Goal: Transaction & Acquisition: Purchase product/service

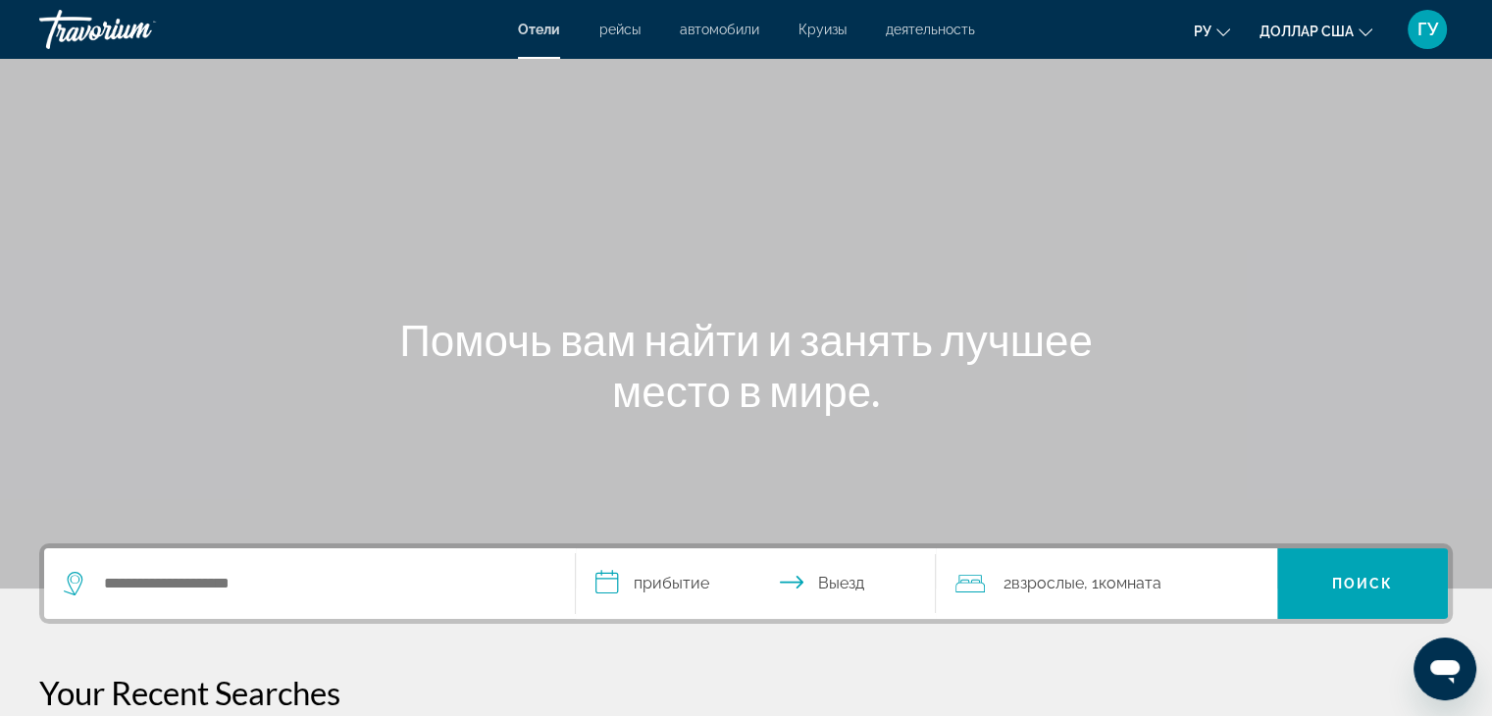
click at [829, 26] on font "Круизы" at bounding box center [823, 30] width 48 height 16
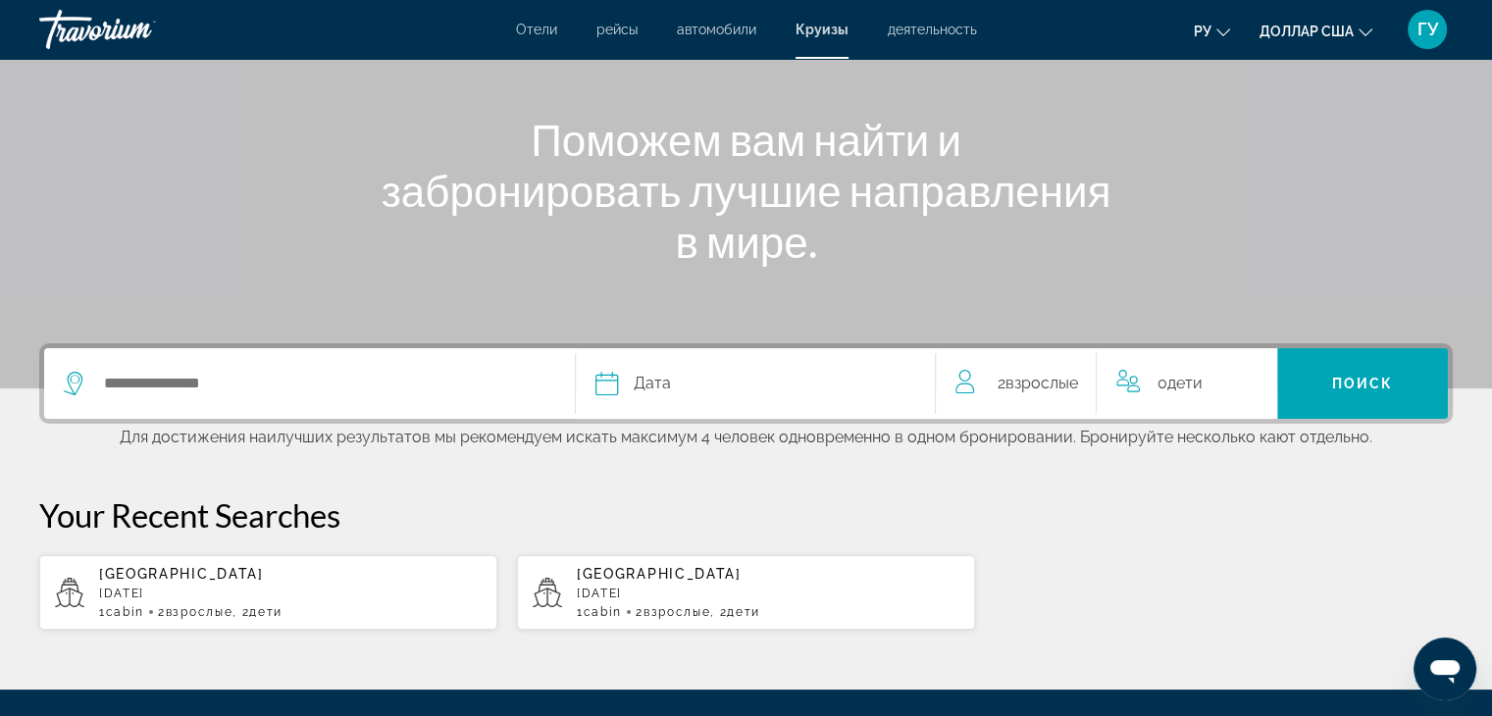
scroll to position [196, 0]
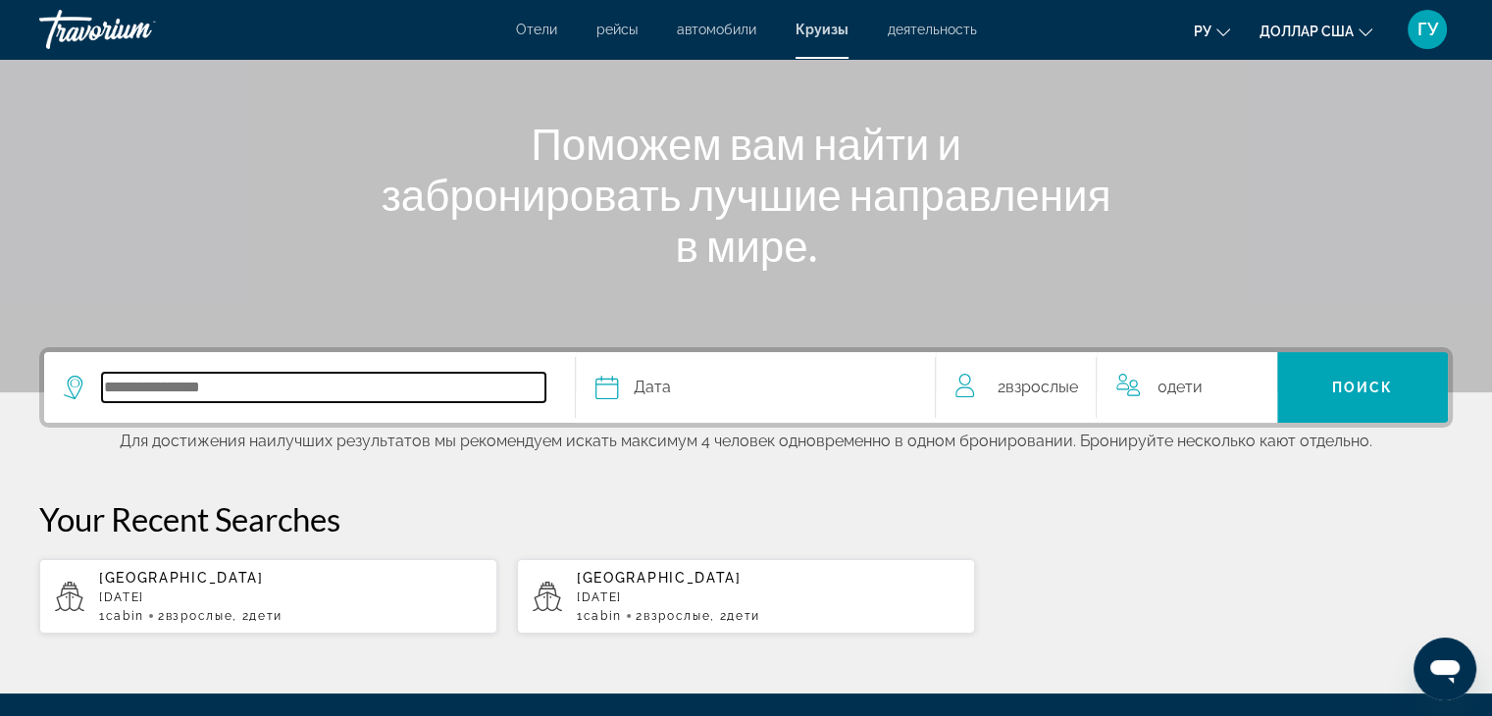
click at [146, 397] on input "Select cruise destination" at bounding box center [323, 387] width 443 height 29
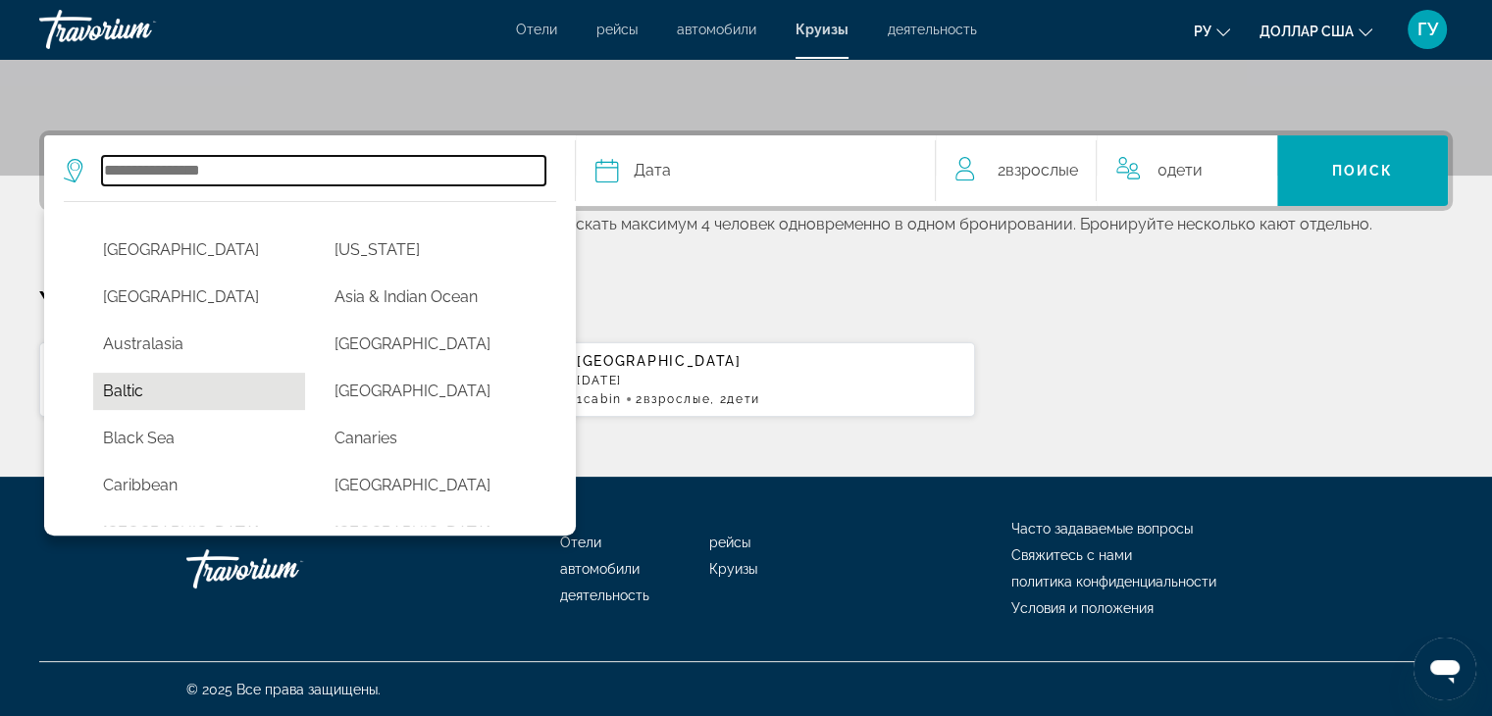
scroll to position [98, 0]
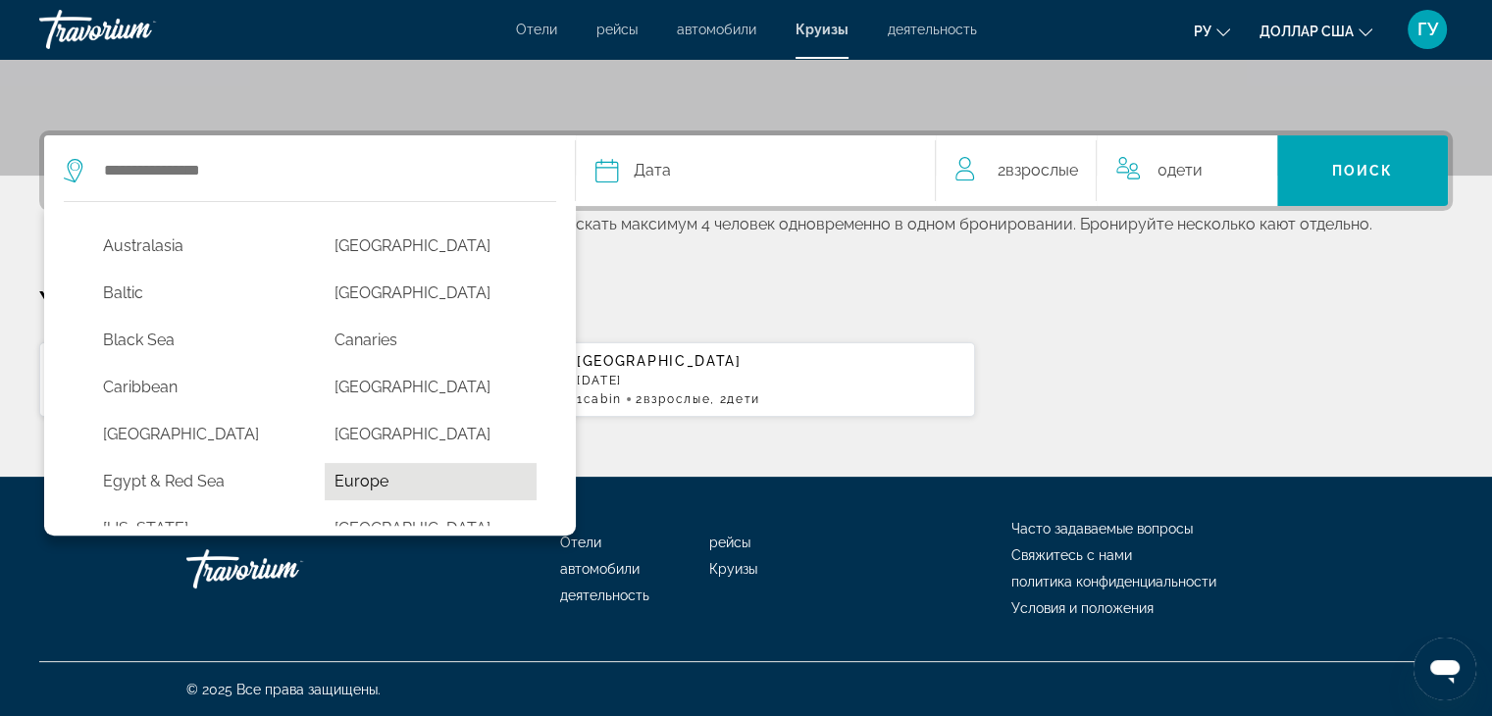
click at [365, 476] on button "Europe" at bounding box center [431, 481] width 212 height 37
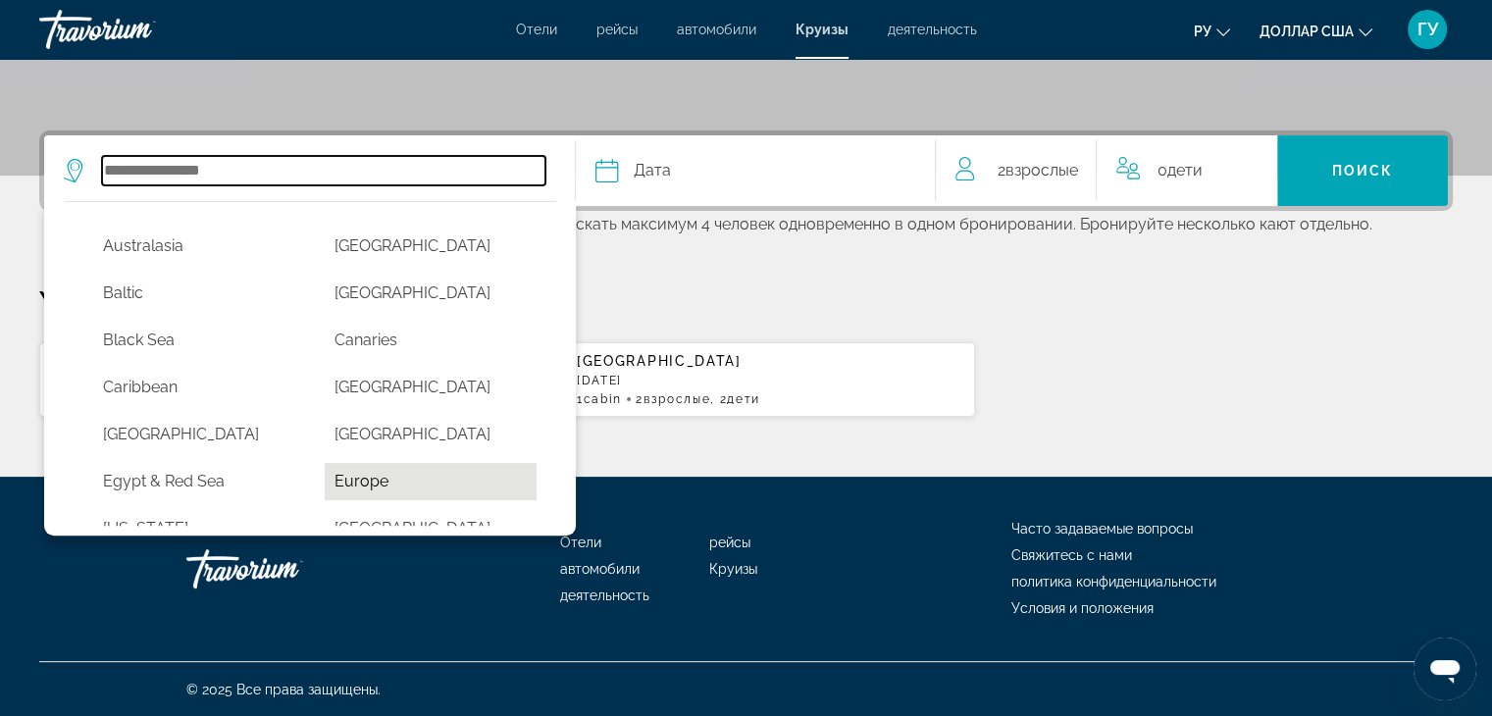
type input "******"
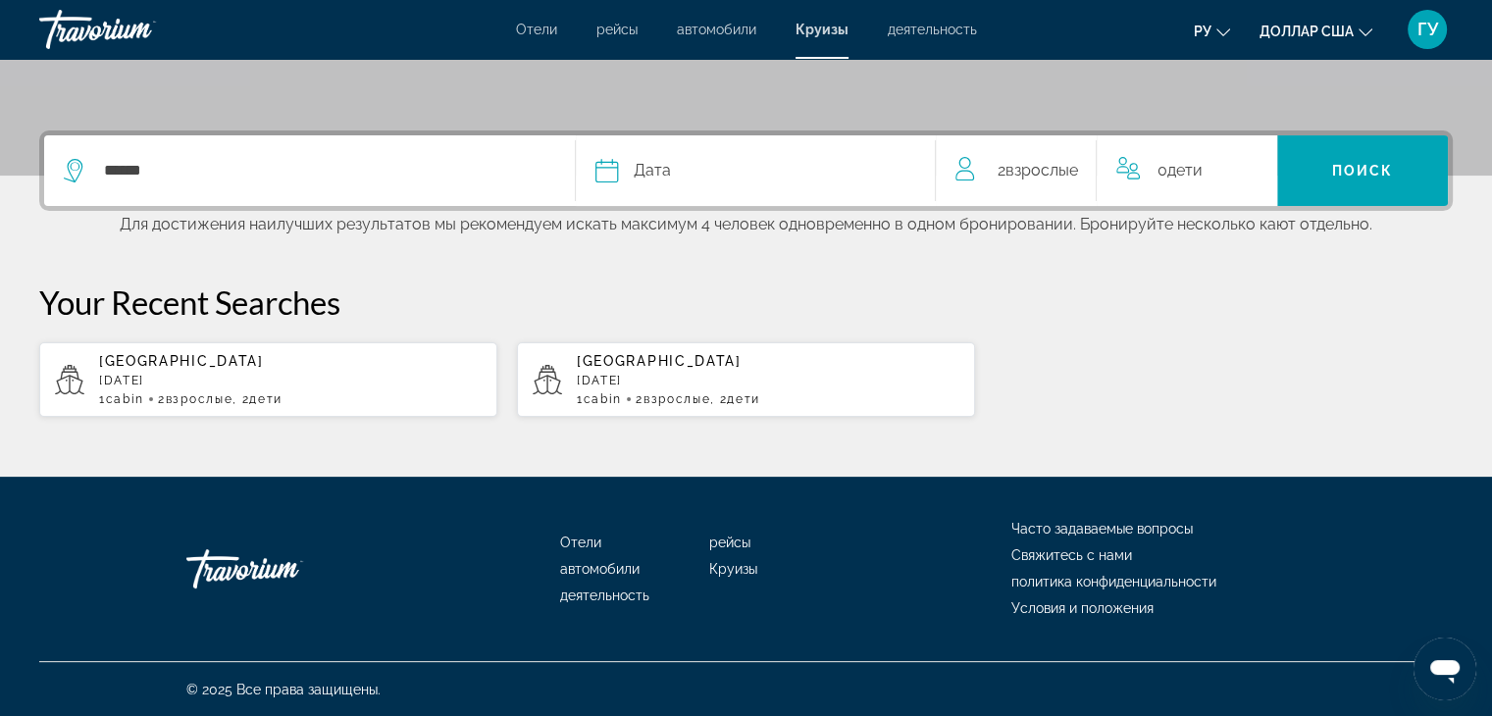
click at [759, 176] on div "Дата" at bounding box center [755, 170] width 321 height 27
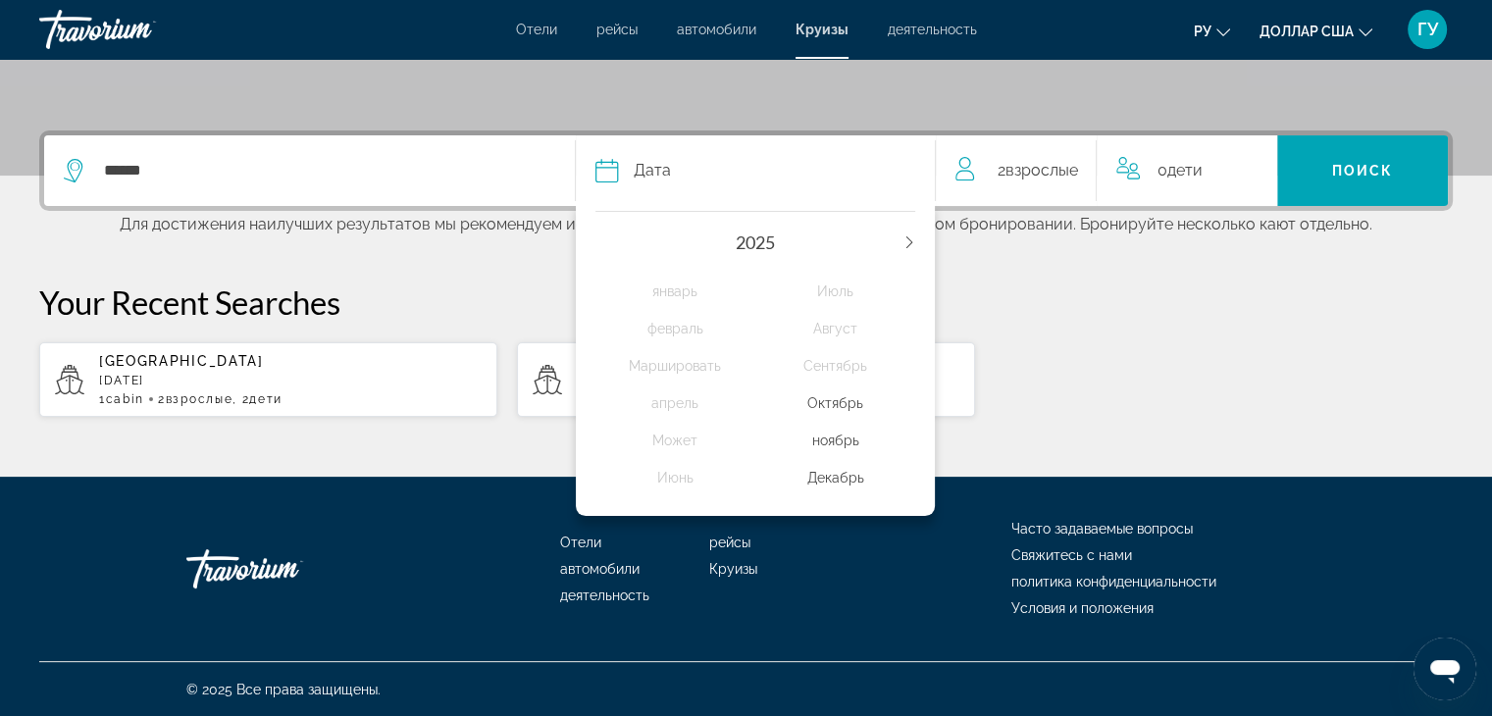
click at [922, 239] on div "2025 январь февраль Маршировать апрель Может Июнь Июль Август Сентябрь Октябрь …" at bounding box center [756, 358] width 360 height 315
click at [906, 241] on icon "Next year" at bounding box center [909, 242] width 12 height 12
click at [612, 253] on div "январь февраль Маршировать апрель Может Июнь Июль Август Сентябрь Октябрь ноябр…" at bounding box center [755, 379] width 321 height 253
click at [604, 249] on div "2026" at bounding box center [755, 243] width 321 height 22
click at [596, 241] on icon "Previous year" at bounding box center [601, 242] width 12 height 12
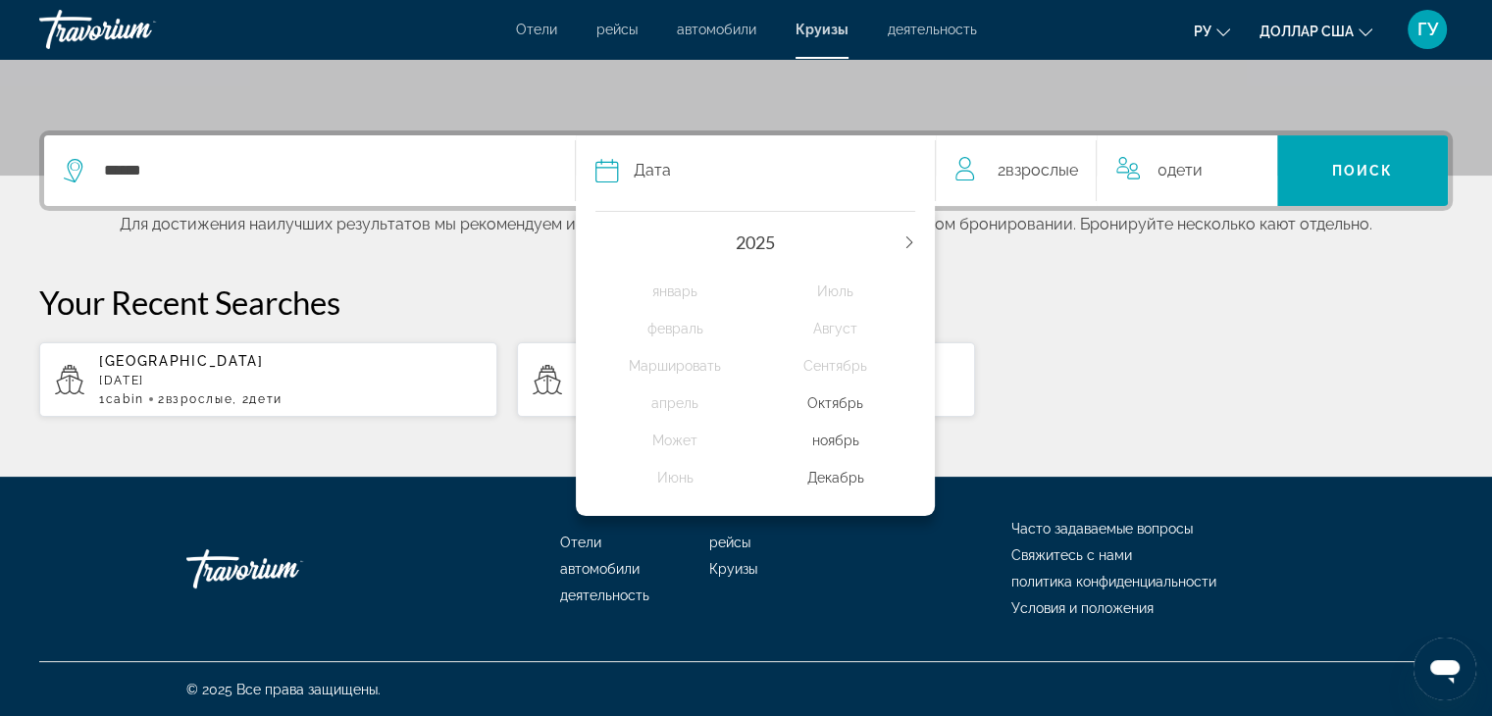
click at [841, 481] on div "Декабрь" at bounding box center [835, 477] width 160 height 35
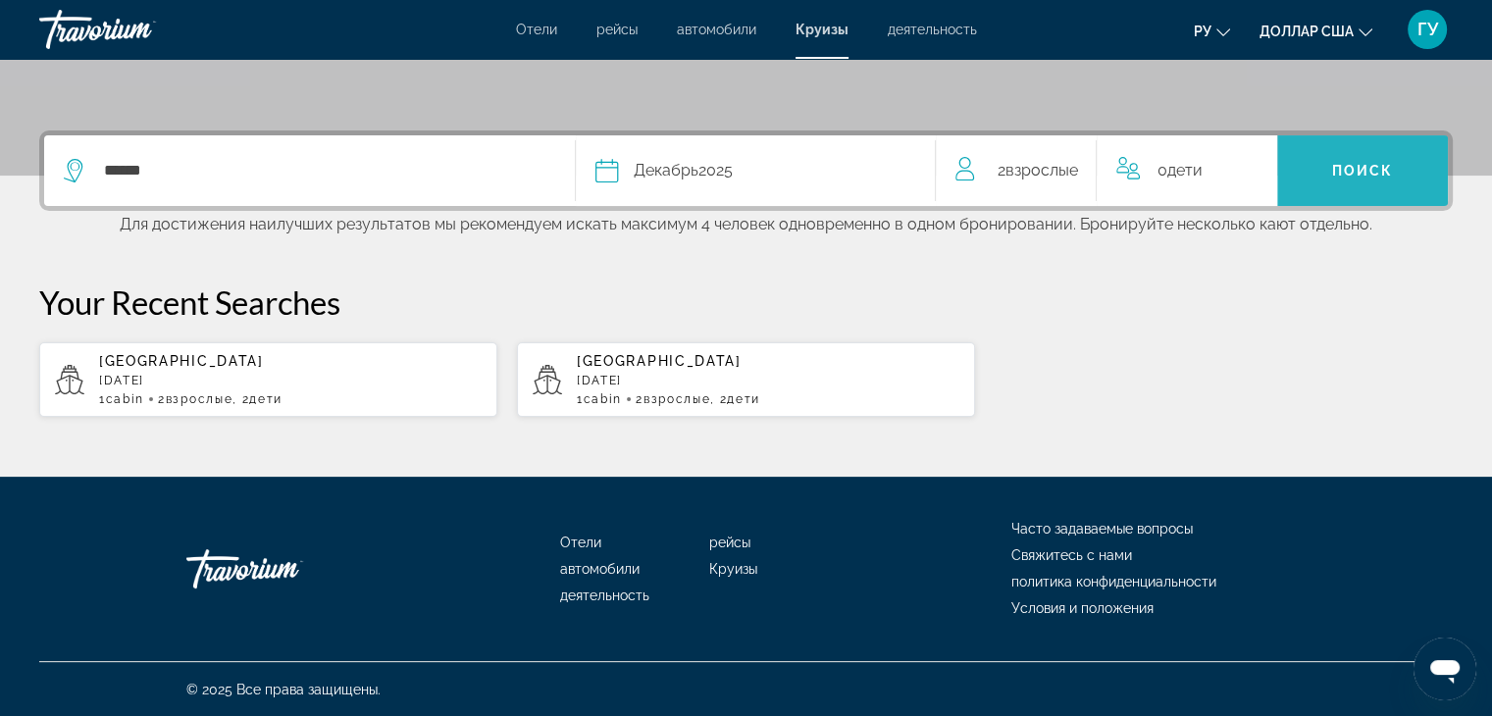
click at [1337, 169] on span "Поиск" at bounding box center [1363, 171] width 62 height 16
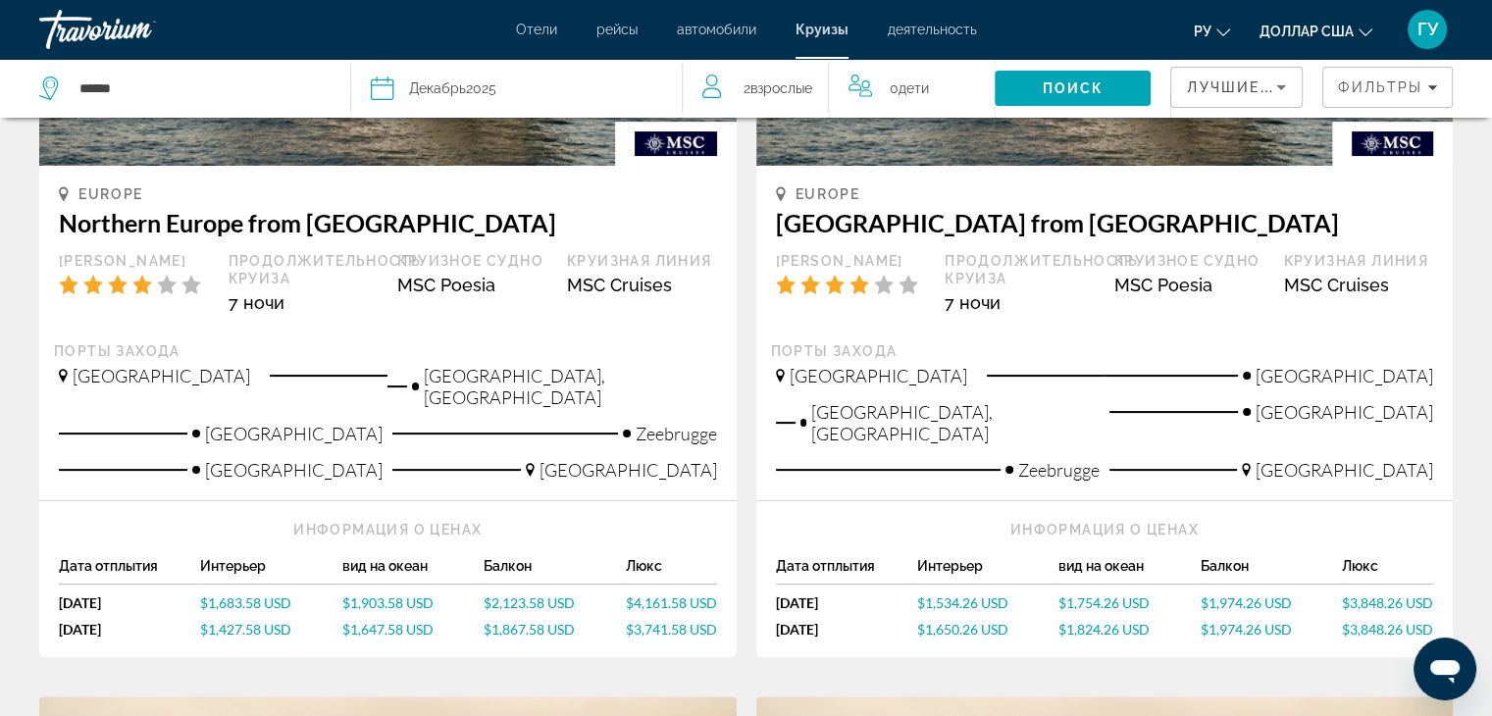
scroll to position [392, 0]
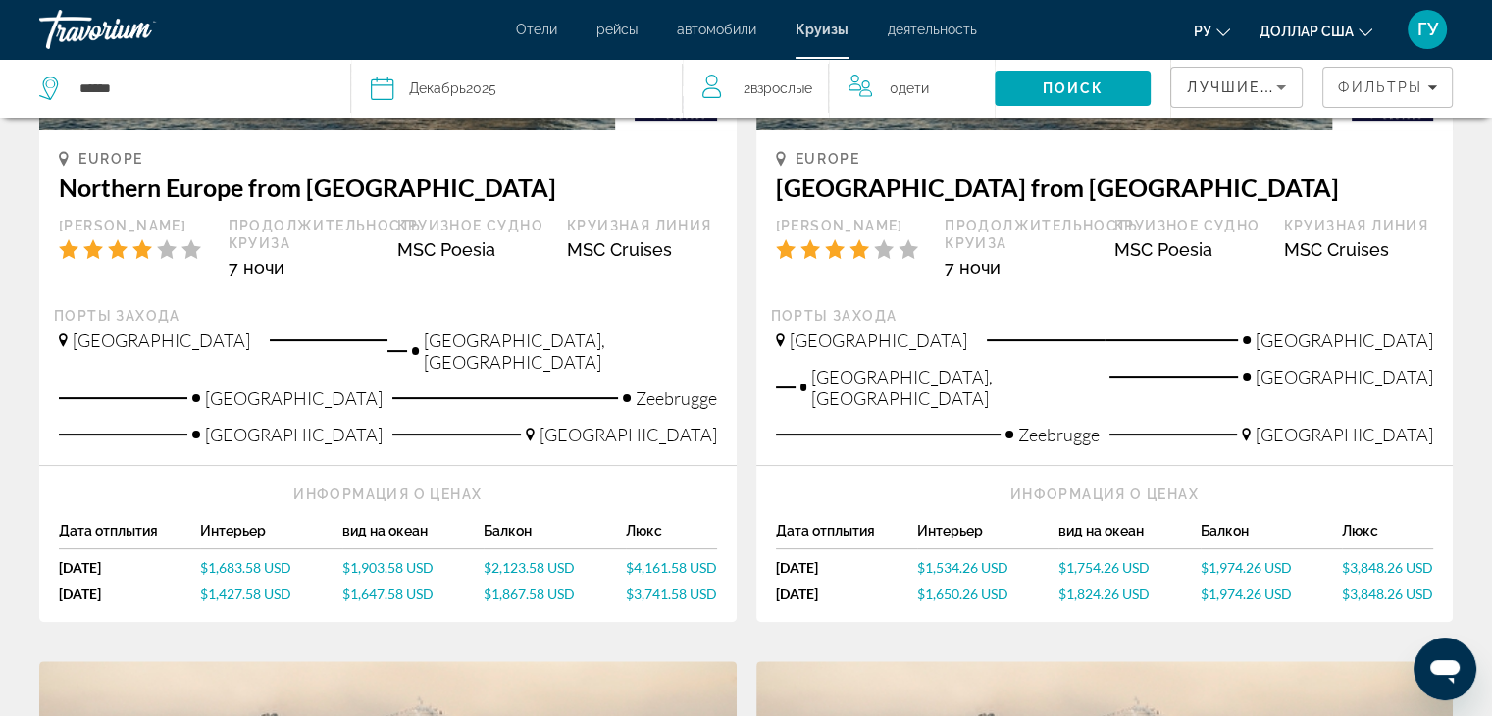
click at [958, 559] on span "$1,534.26 USD" at bounding box center [962, 567] width 91 height 17
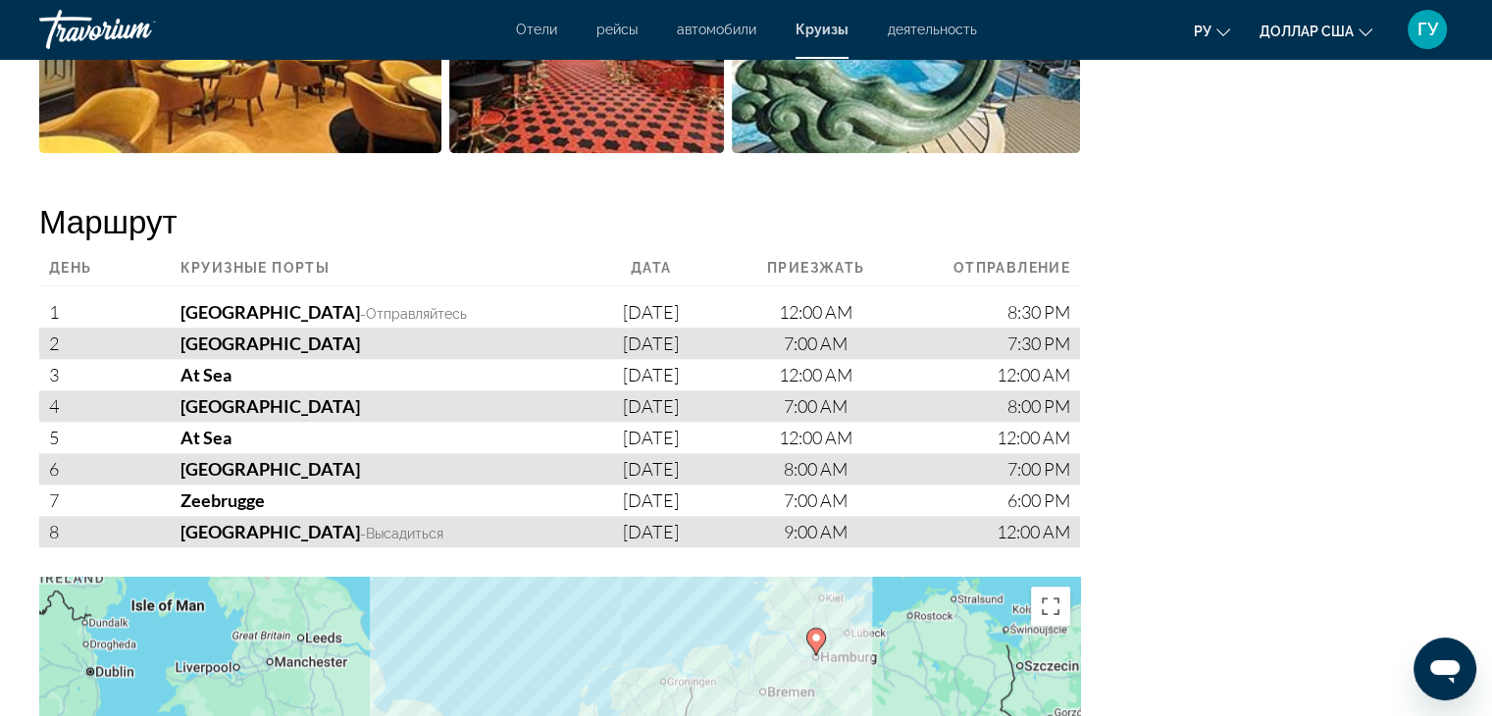
scroll to position [1864, 0]
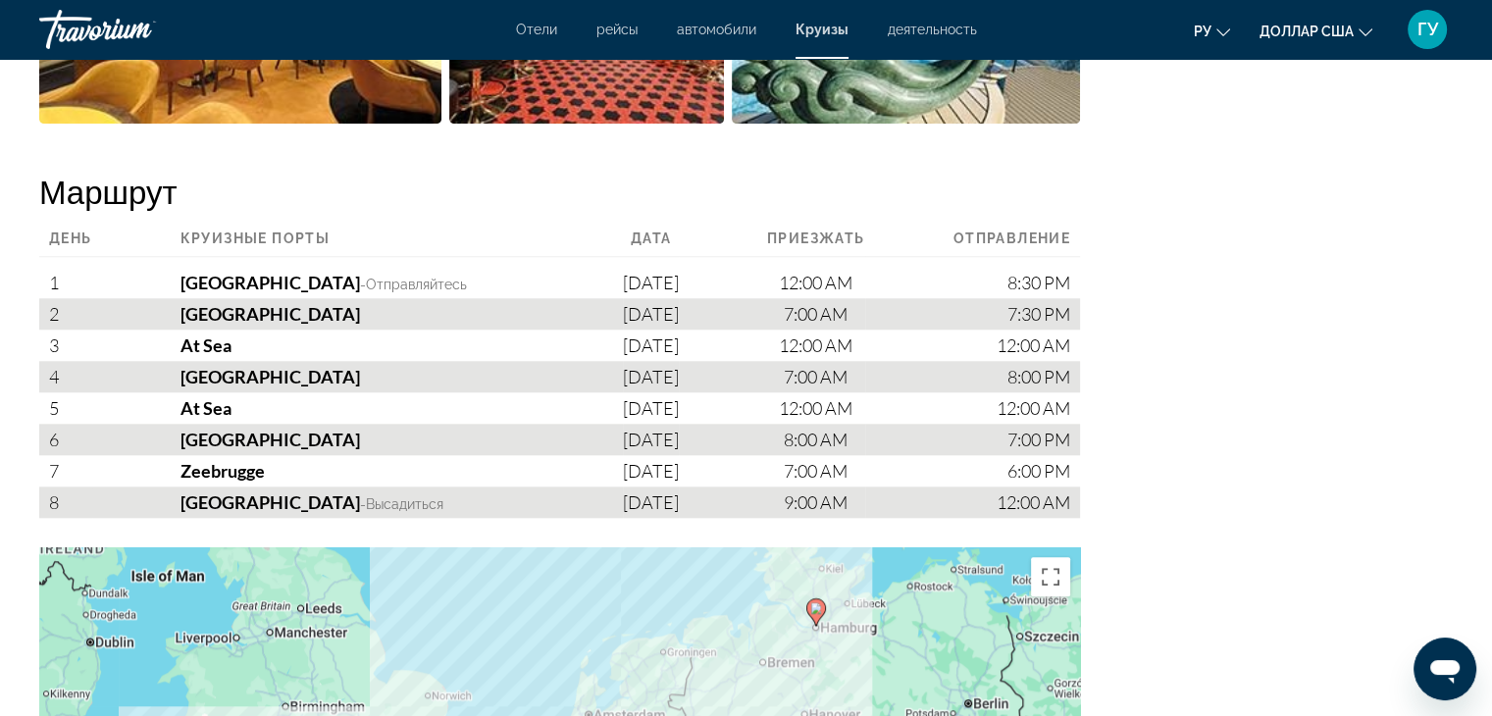
click at [1209, 28] on font "ру" at bounding box center [1203, 32] width 18 height 16
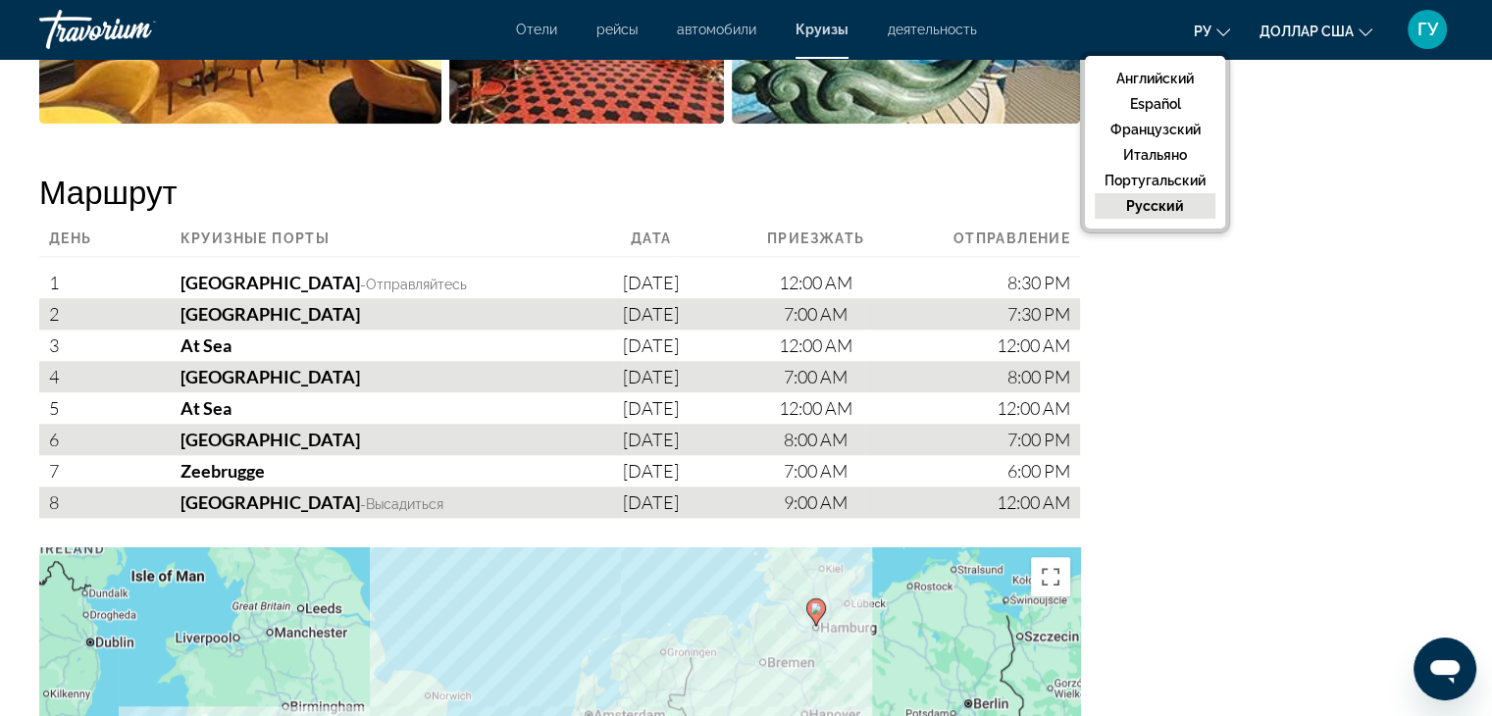
click at [1171, 208] on font "русский" at bounding box center [1155, 206] width 58 height 16
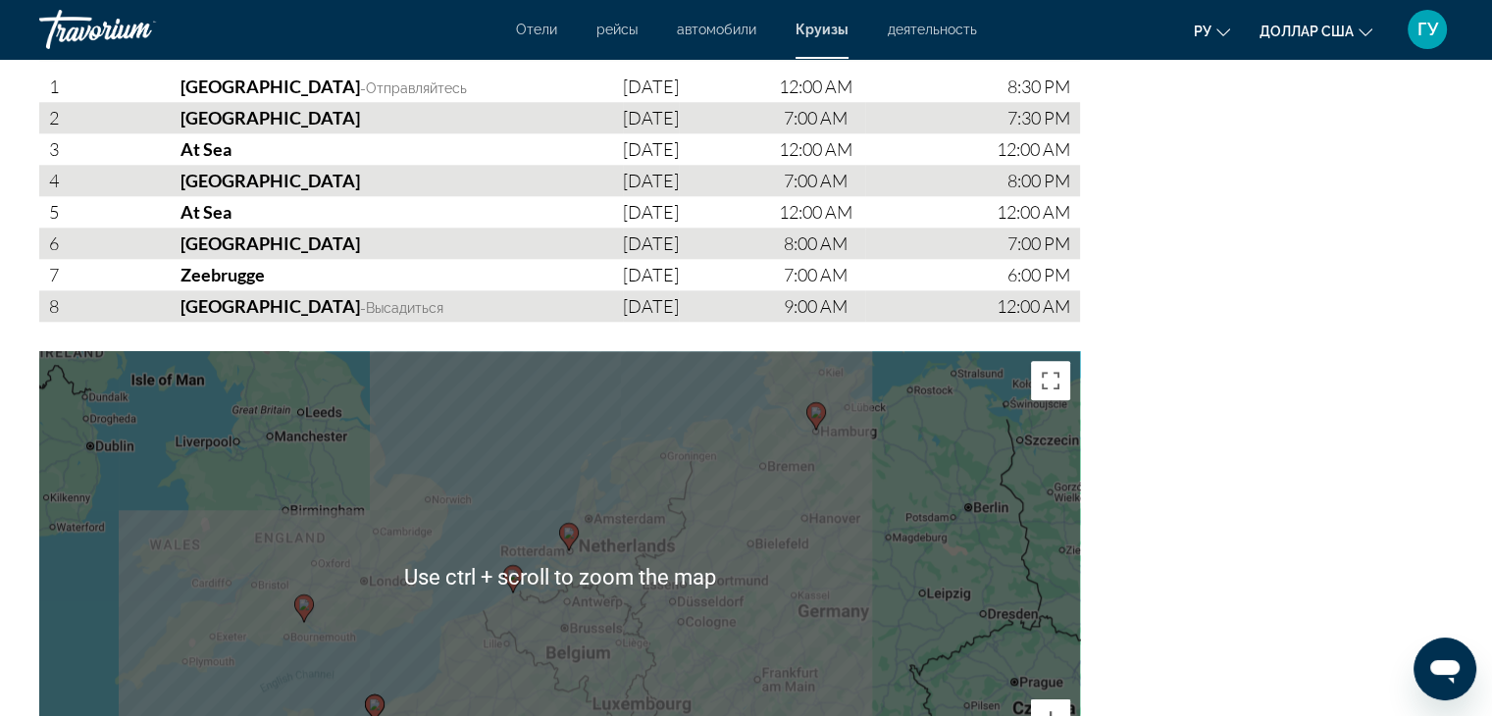
scroll to position [2158, 0]
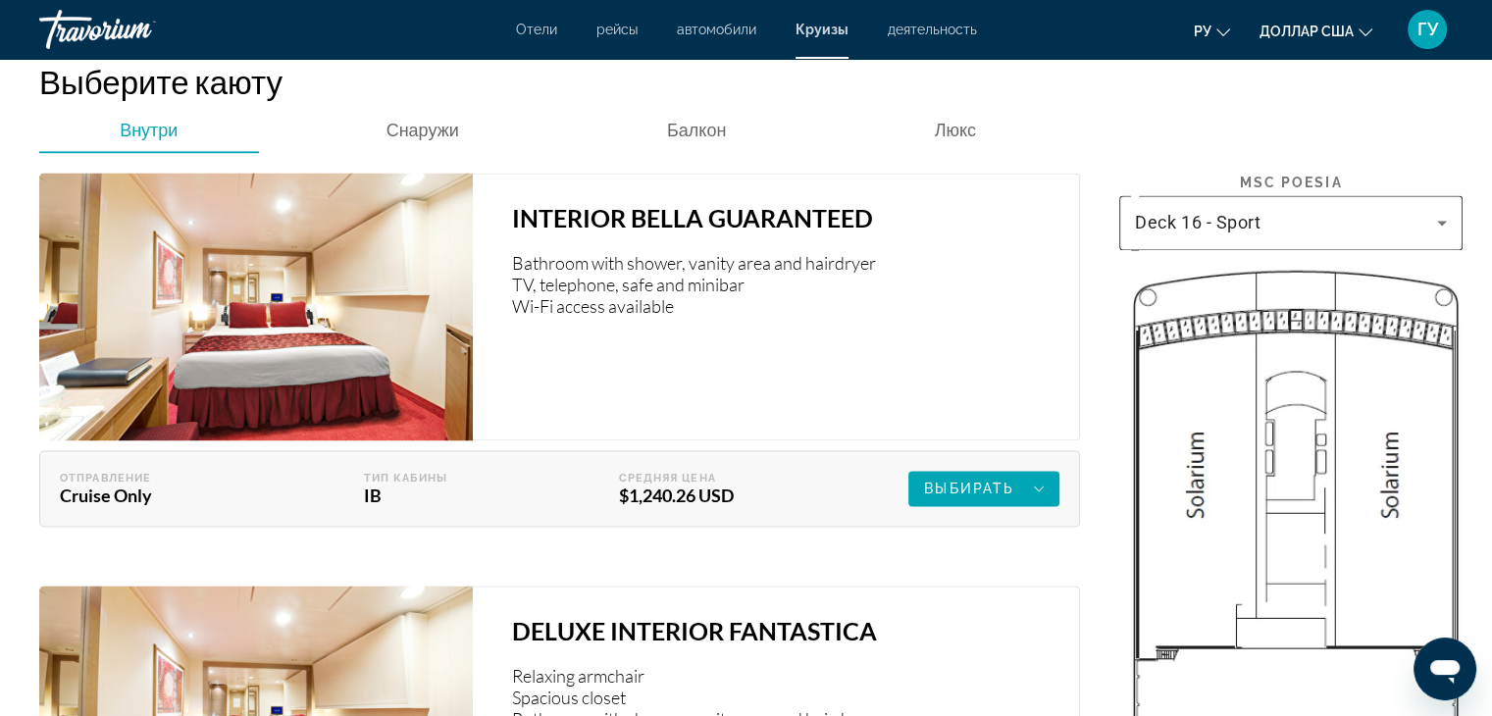
scroll to position [2845, 0]
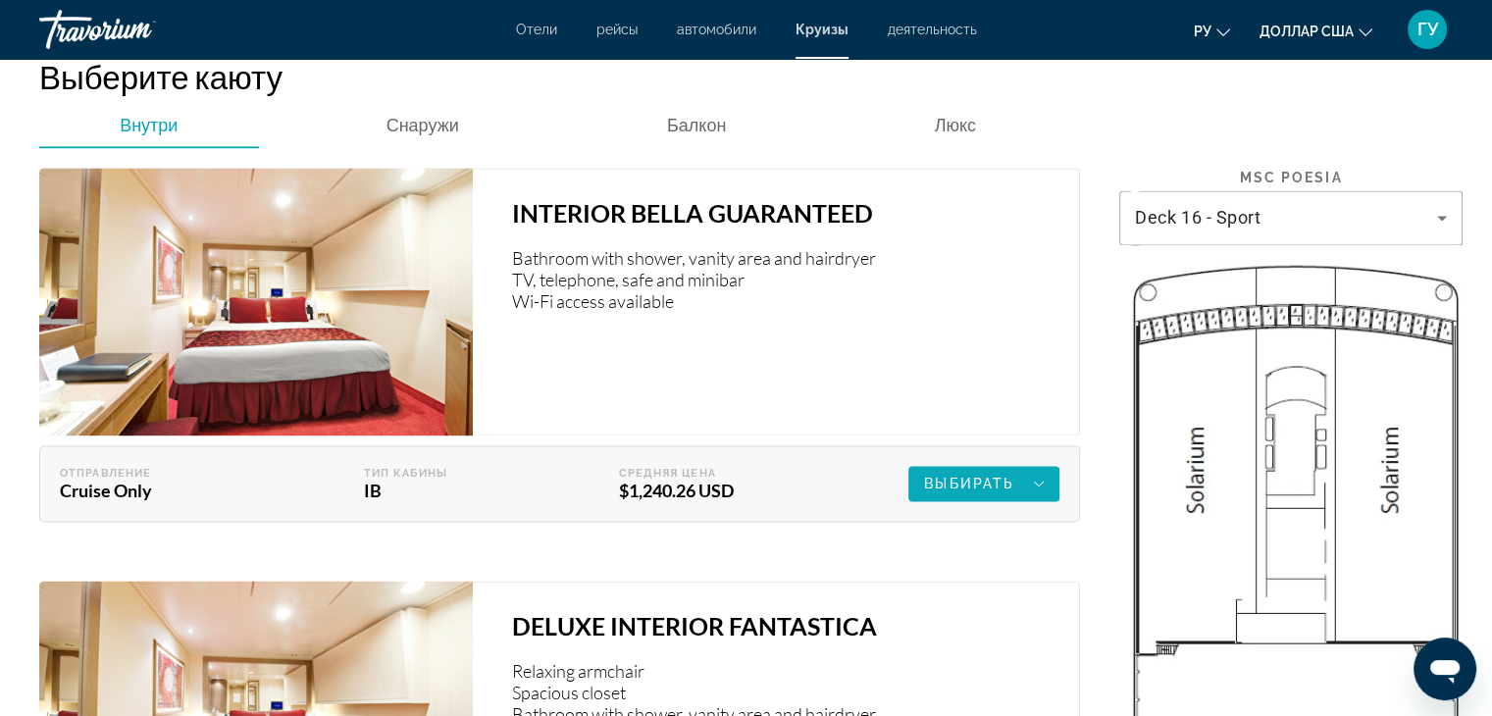
click at [965, 480] on span "Выбирать" at bounding box center [969, 484] width 90 height 16
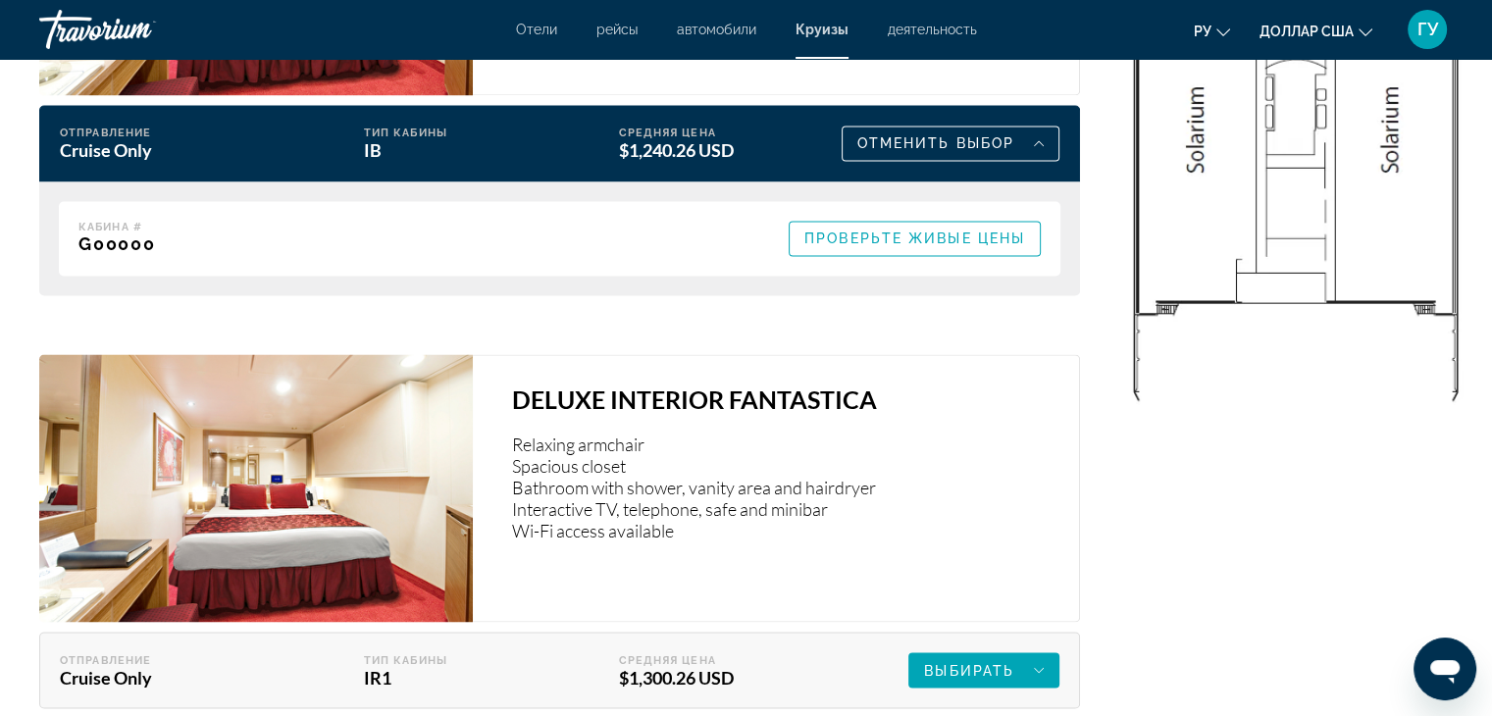
scroll to position [2943, 0]
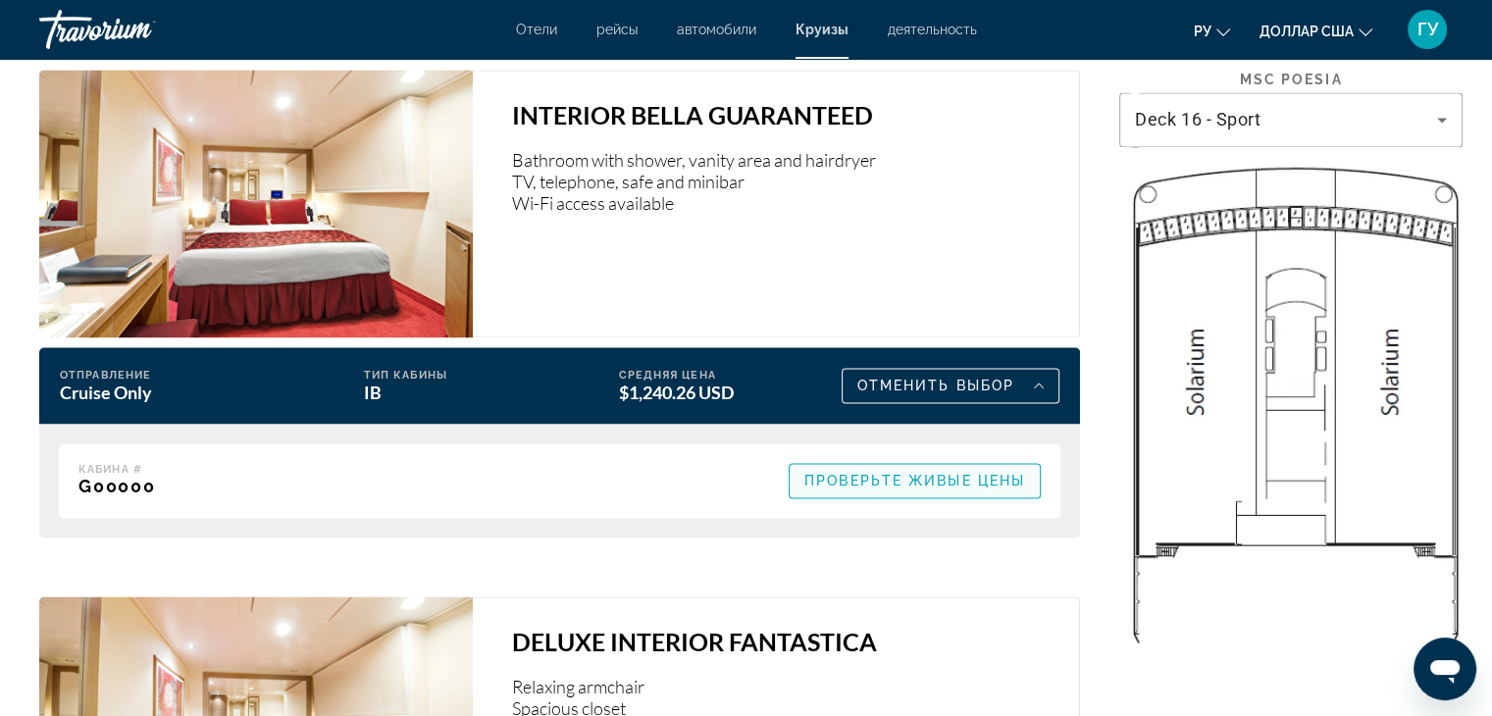
click at [936, 484] on span "Проверьте живые цены" at bounding box center [914, 481] width 221 height 16
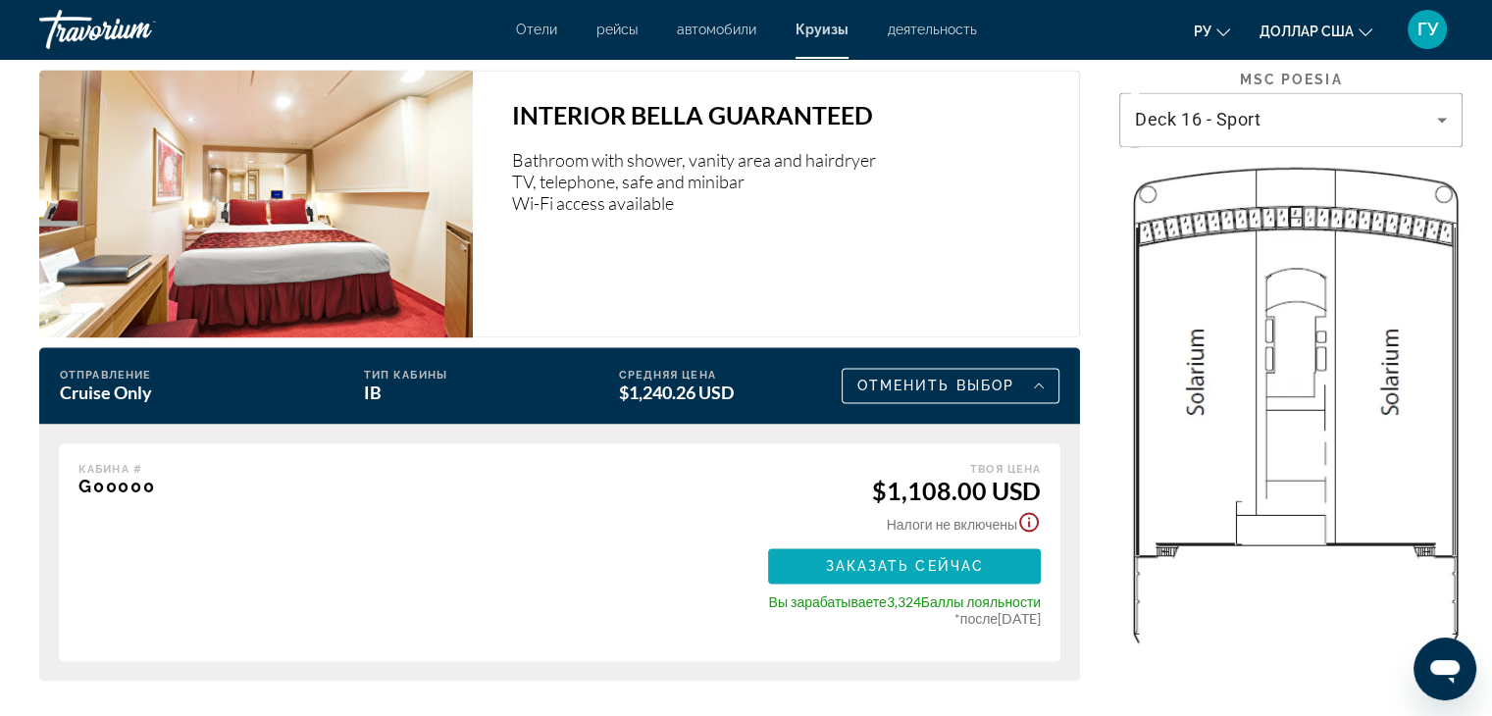
click at [915, 560] on span "Заказать сейчас" at bounding box center [904, 566] width 159 height 16
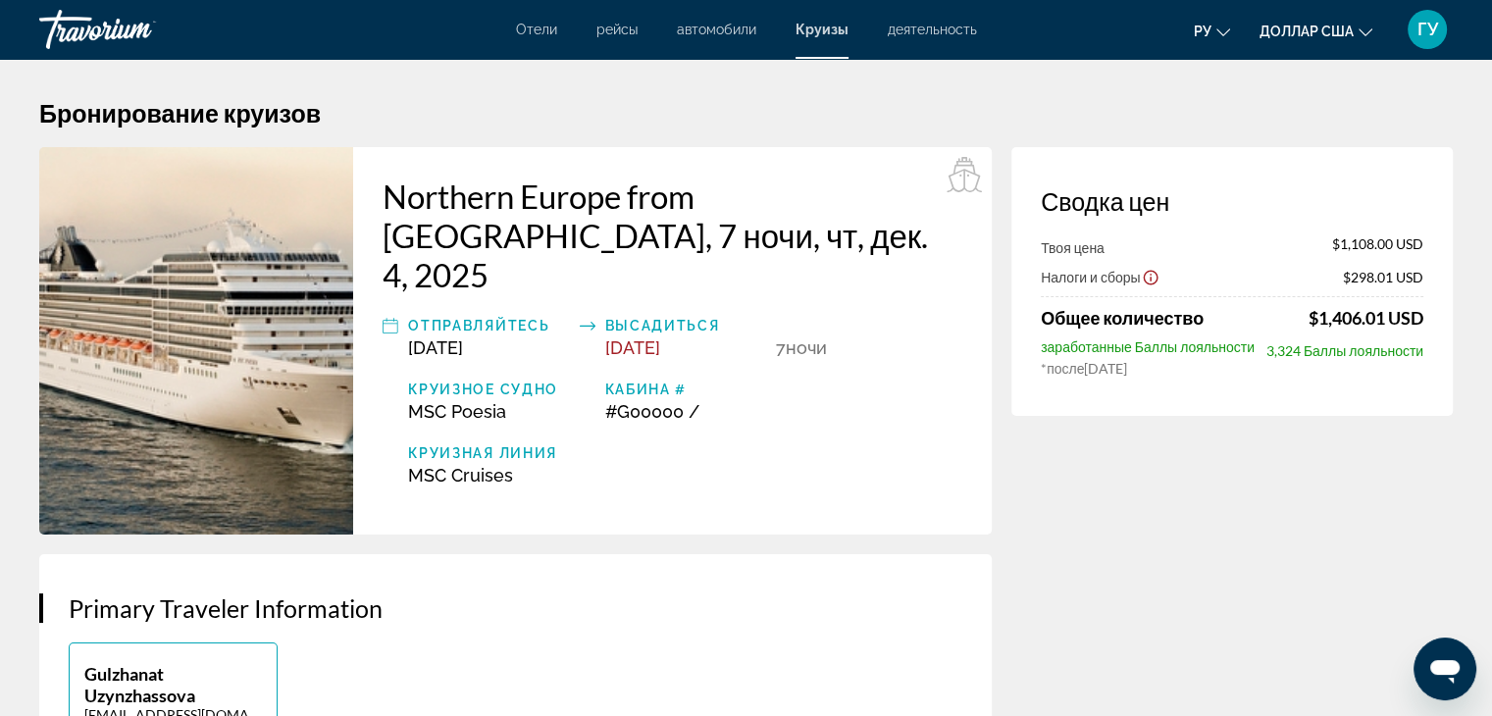
click at [839, 26] on font "Круизы" at bounding box center [822, 30] width 53 height 16
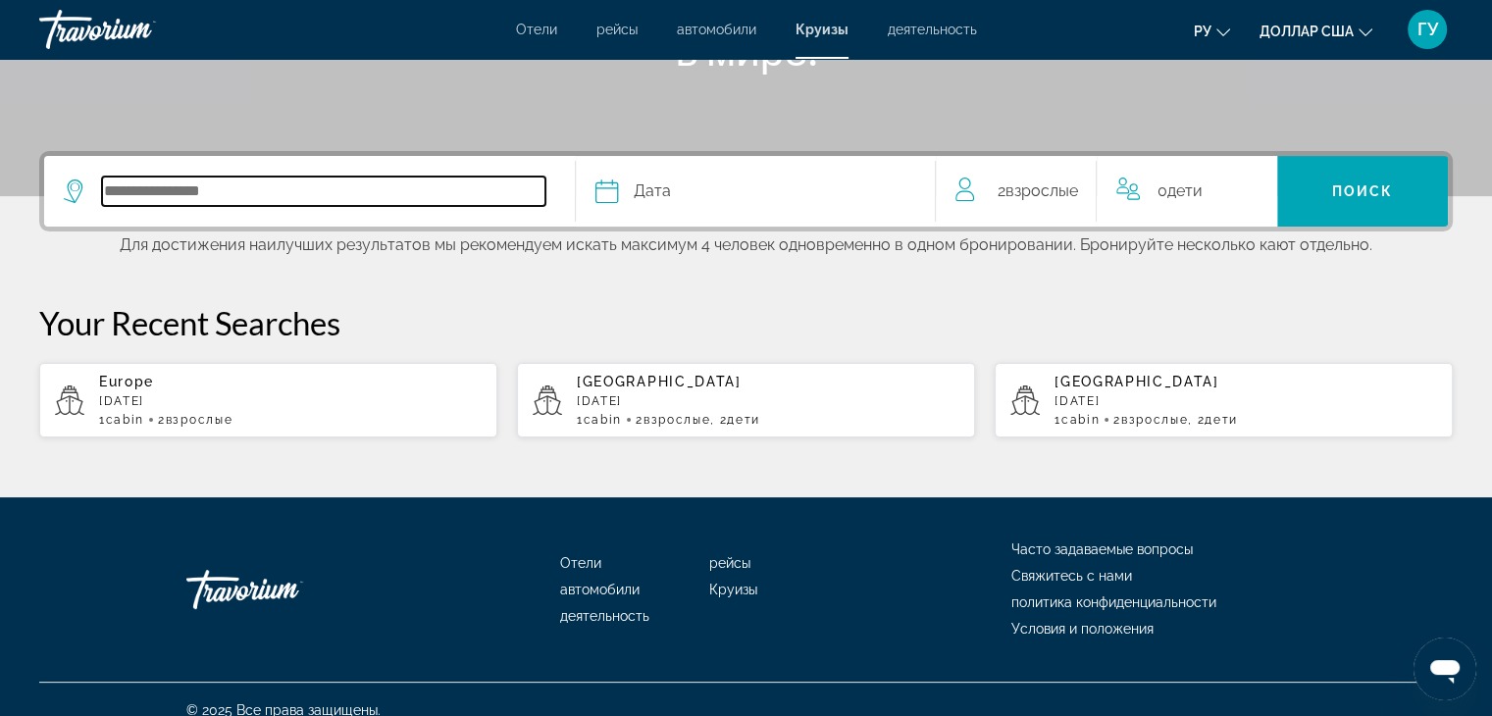
click at [286, 185] on input "Select cruise destination" at bounding box center [323, 191] width 443 height 29
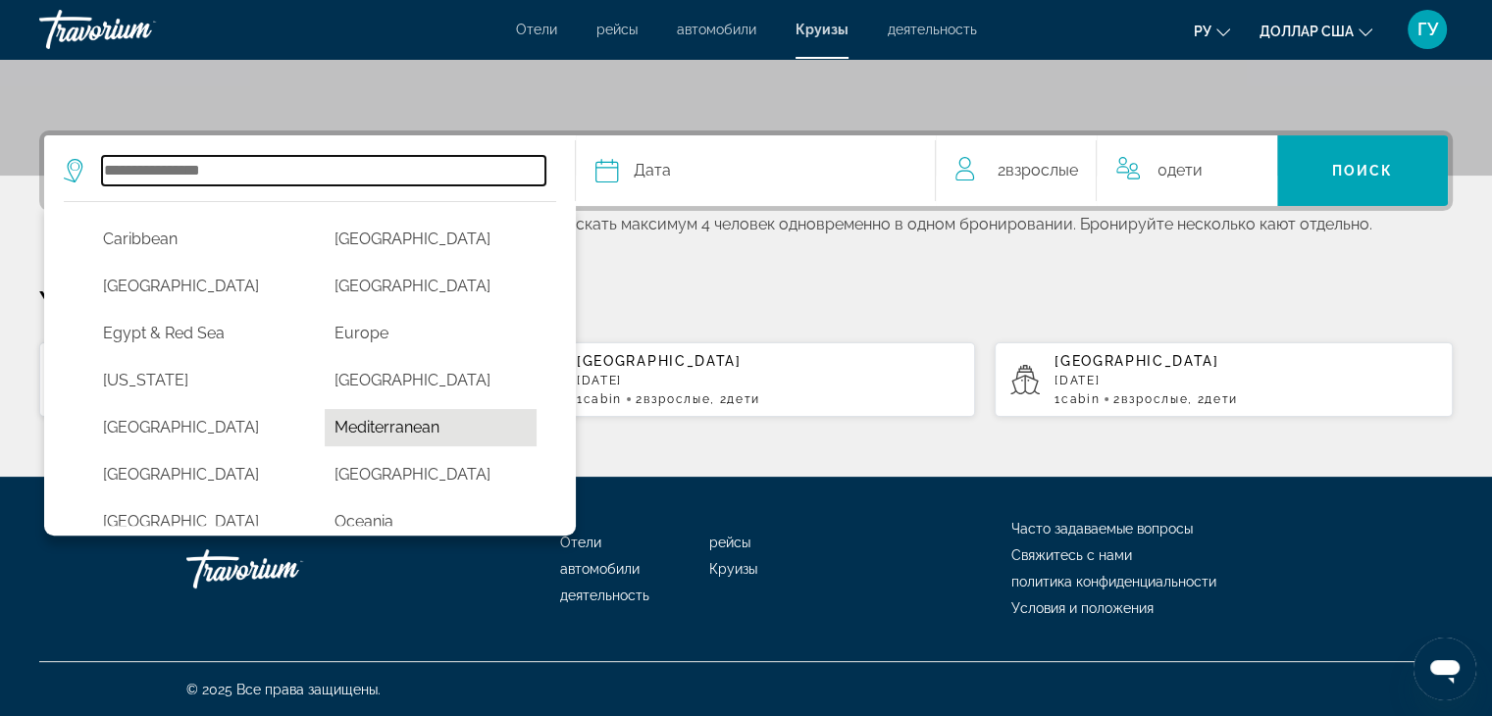
scroll to position [294, 0]
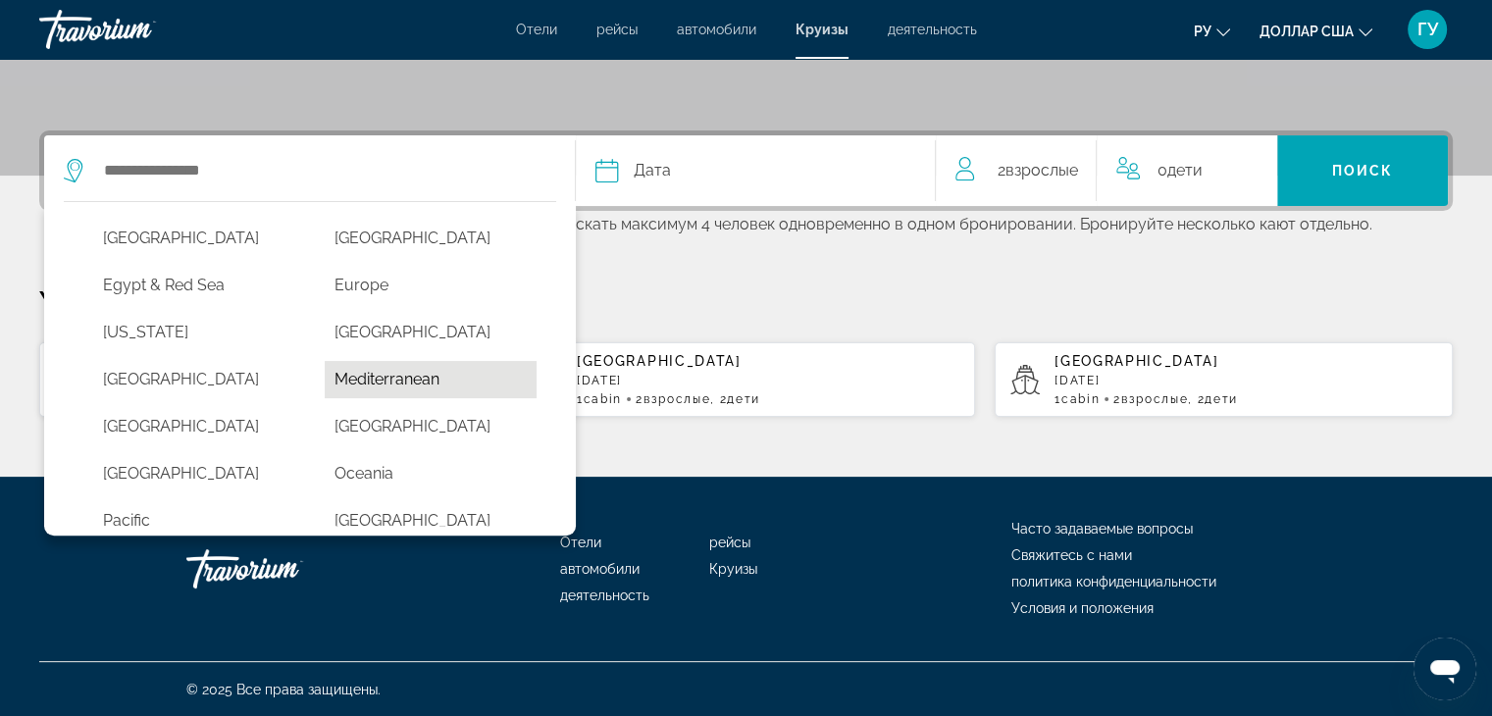
click at [383, 382] on button "Mediterranean" at bounding box center [431, 379] width 212 height 37
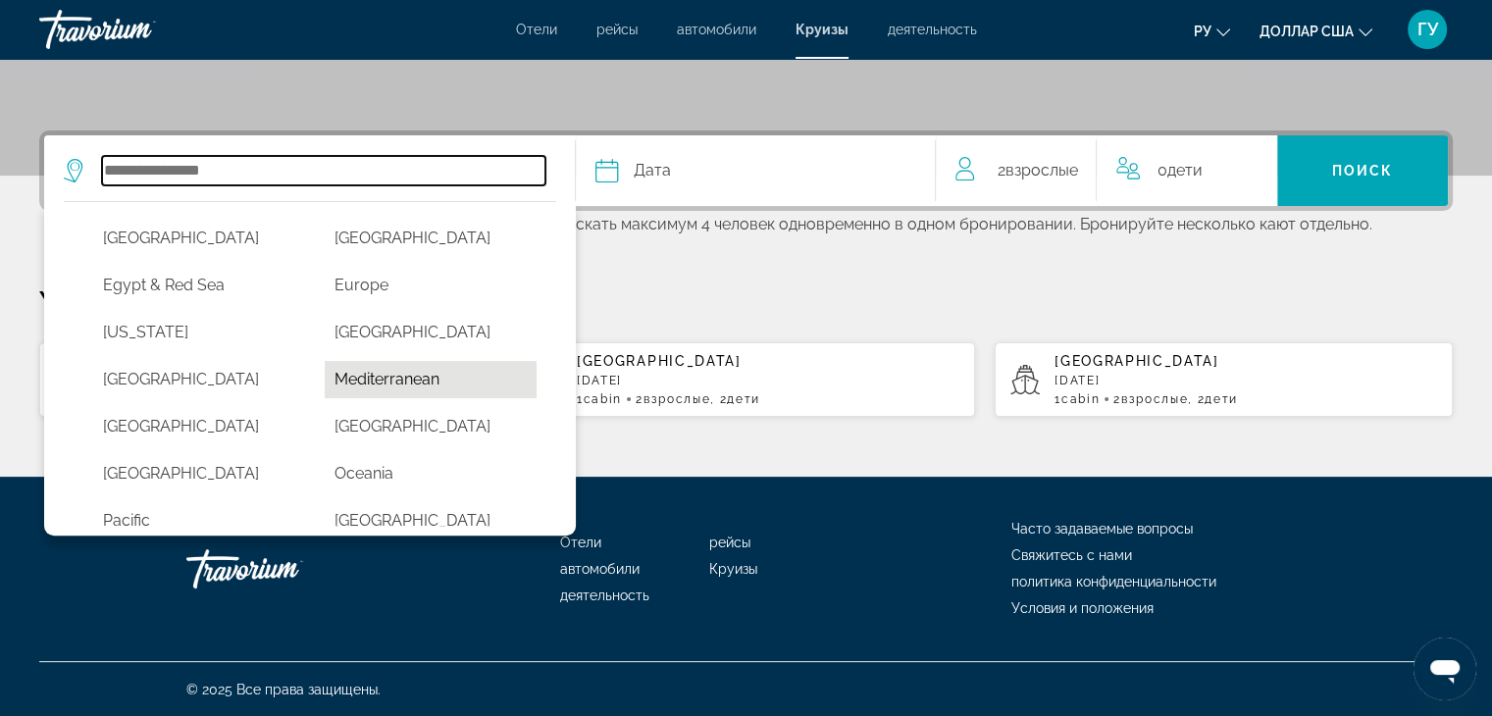
type input "**********"
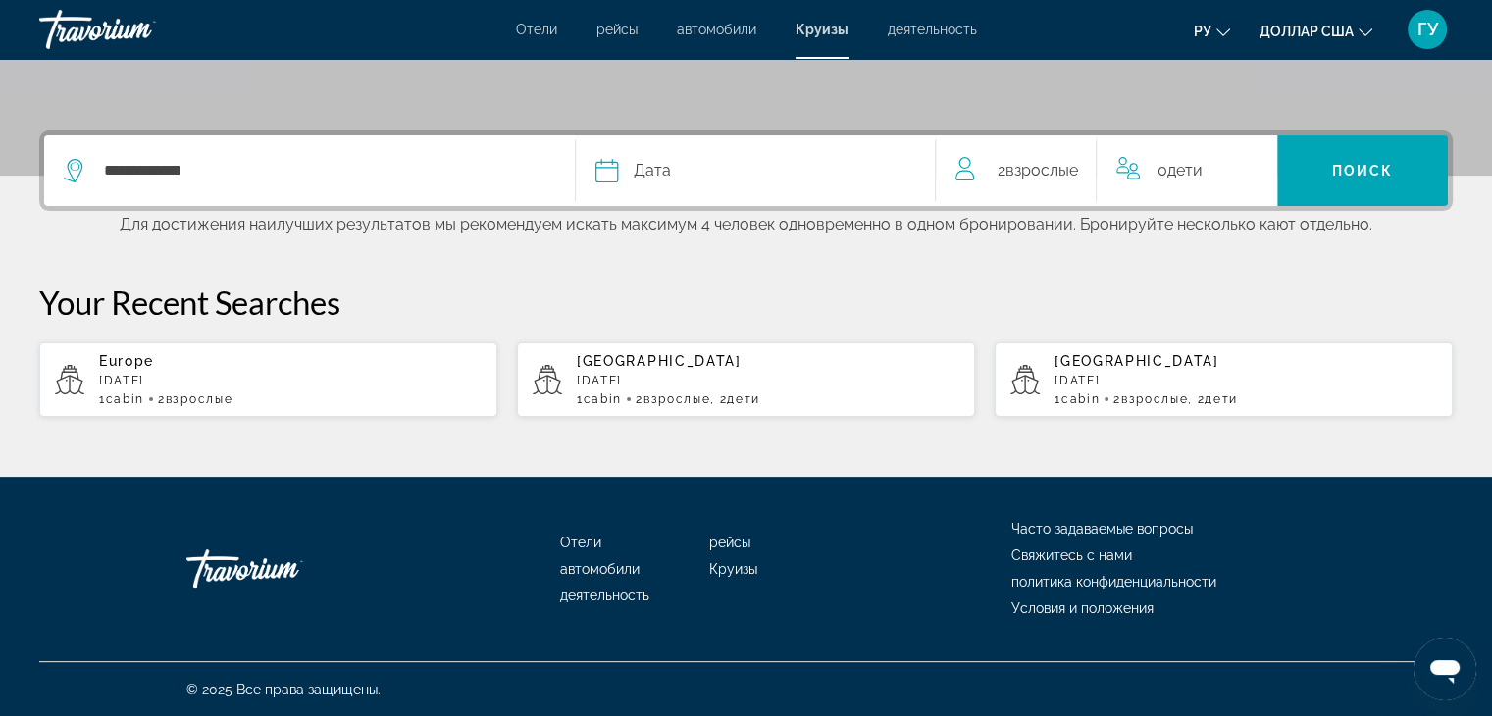
click at [733, 167] on div "Дата" at bounding box center [755, 170] width 321 height 27
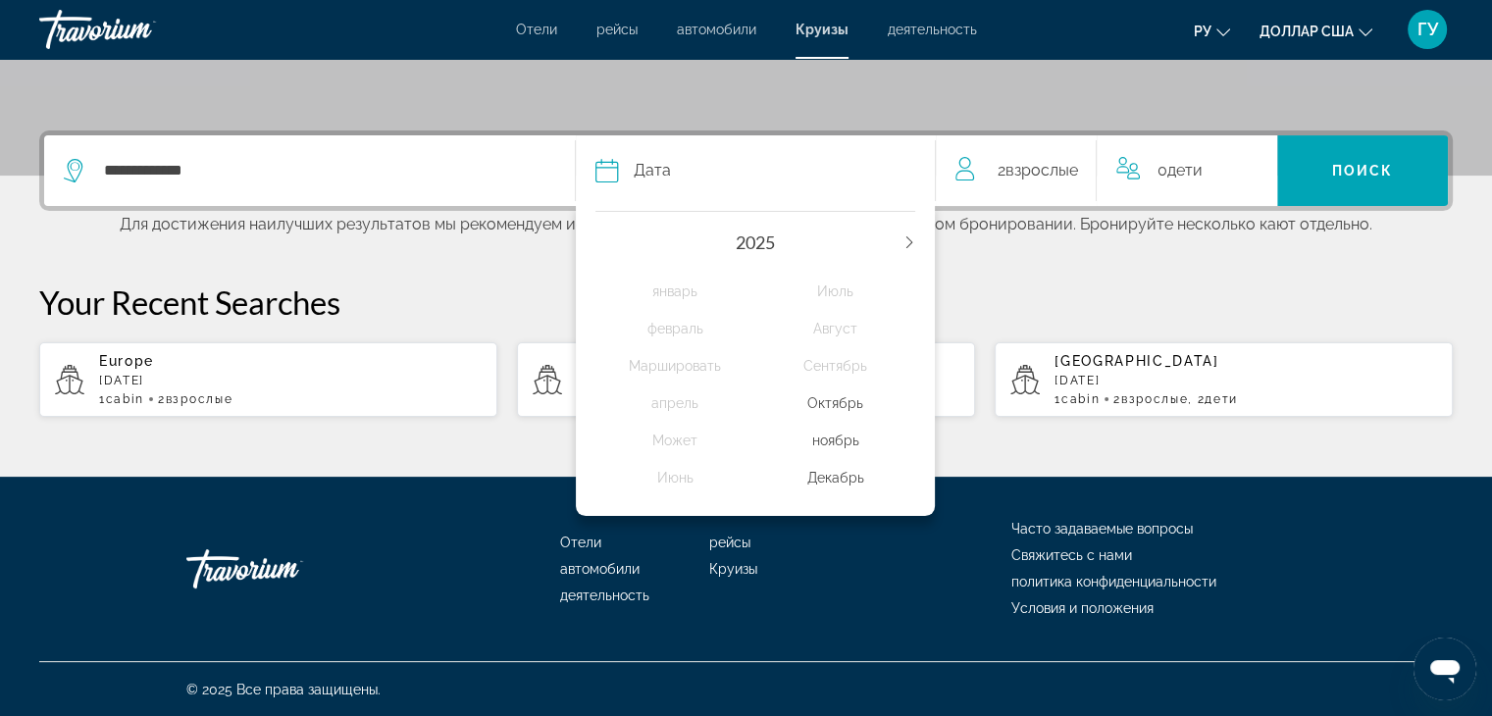
click at [843, 475] on div "Декабрь" at bounding box center [835, 477] width 160 height 35
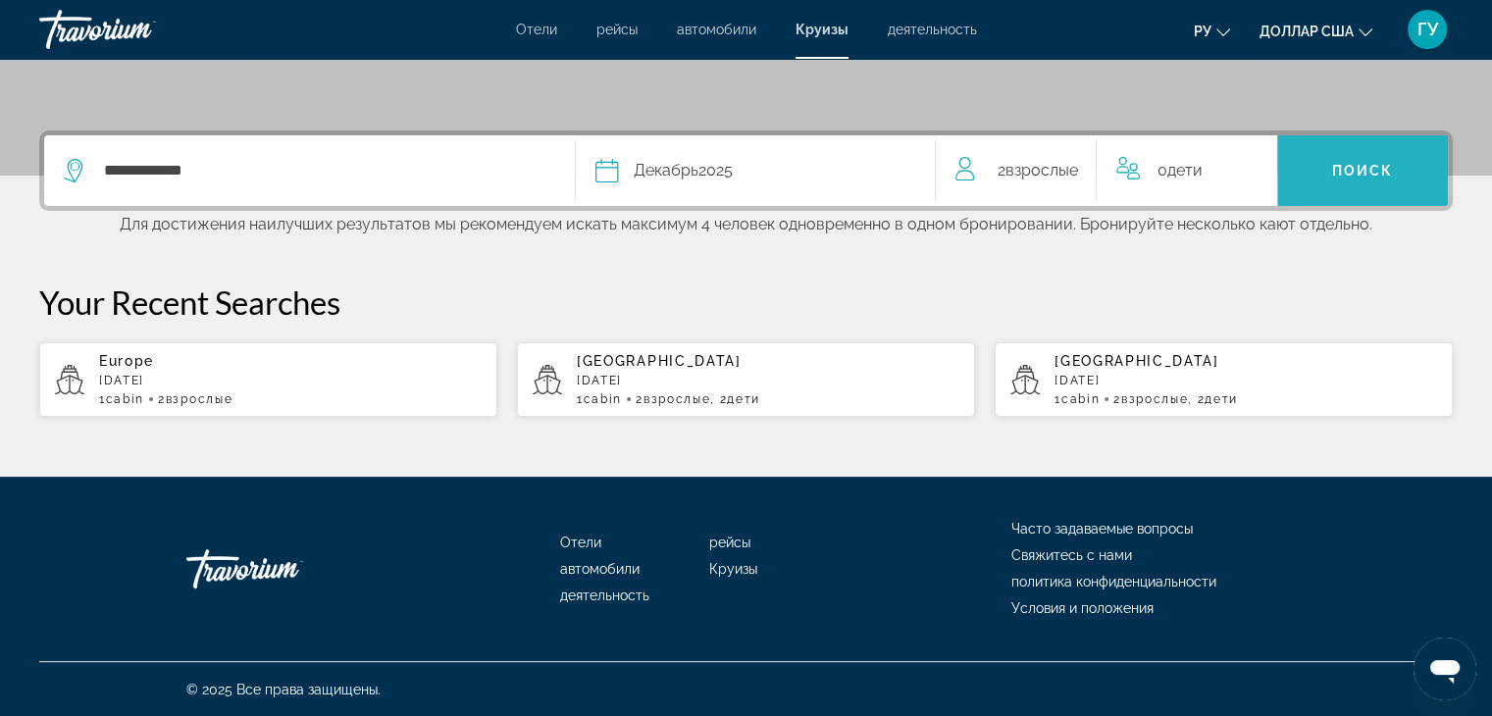
click at [1350, 166] on span "Поиск" at bounding box center [1363, 171] width 62 height 16
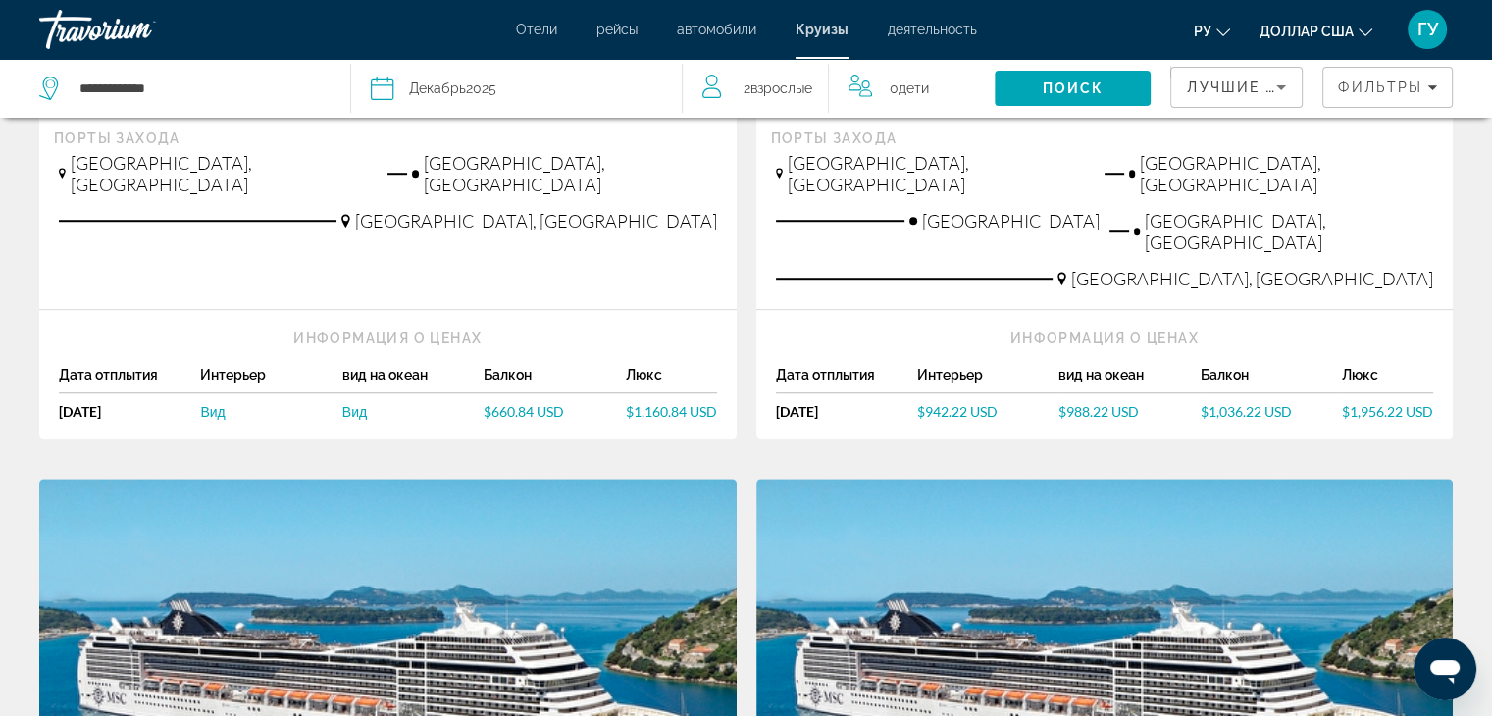
scroll to position [1668, 0]
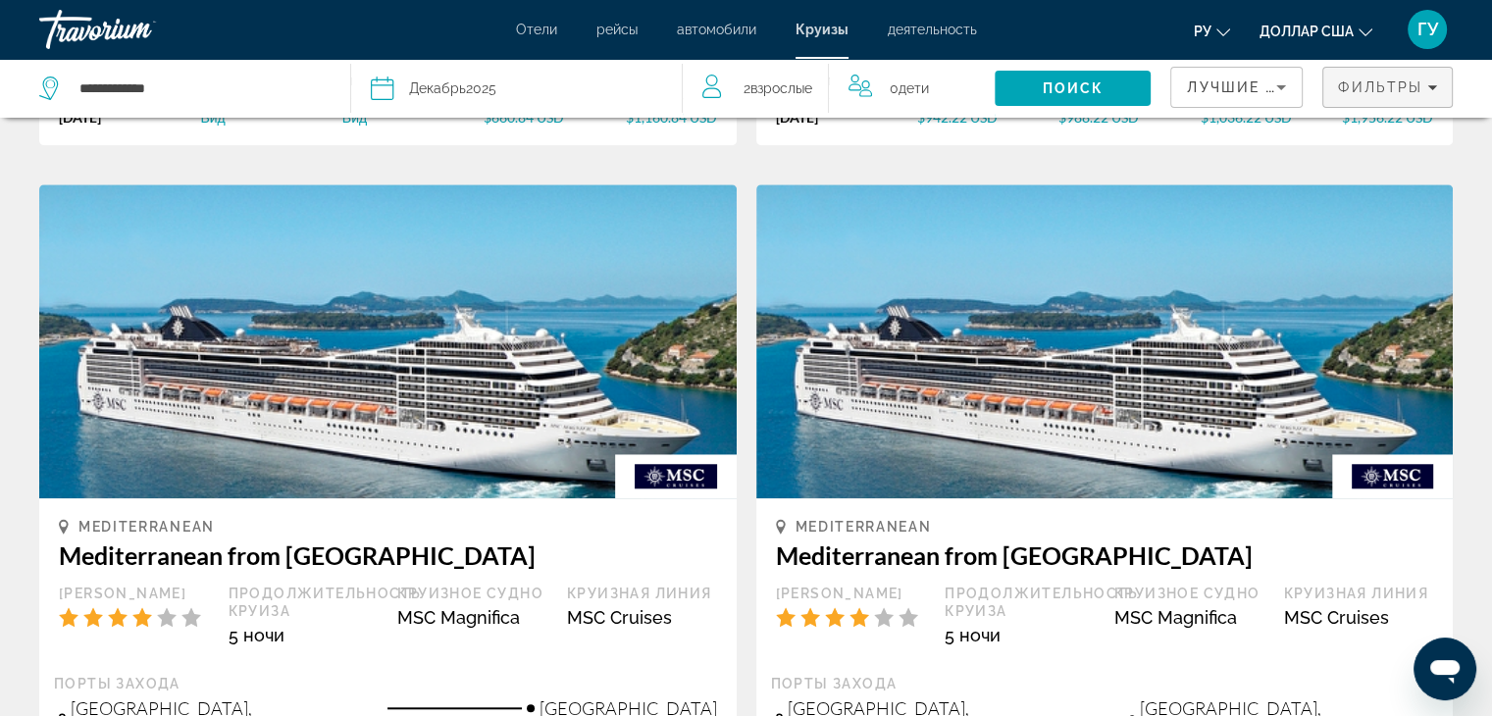
click at [1438, 80] on span "Filters" at bounding box center [1387, 87] width 129 height 47
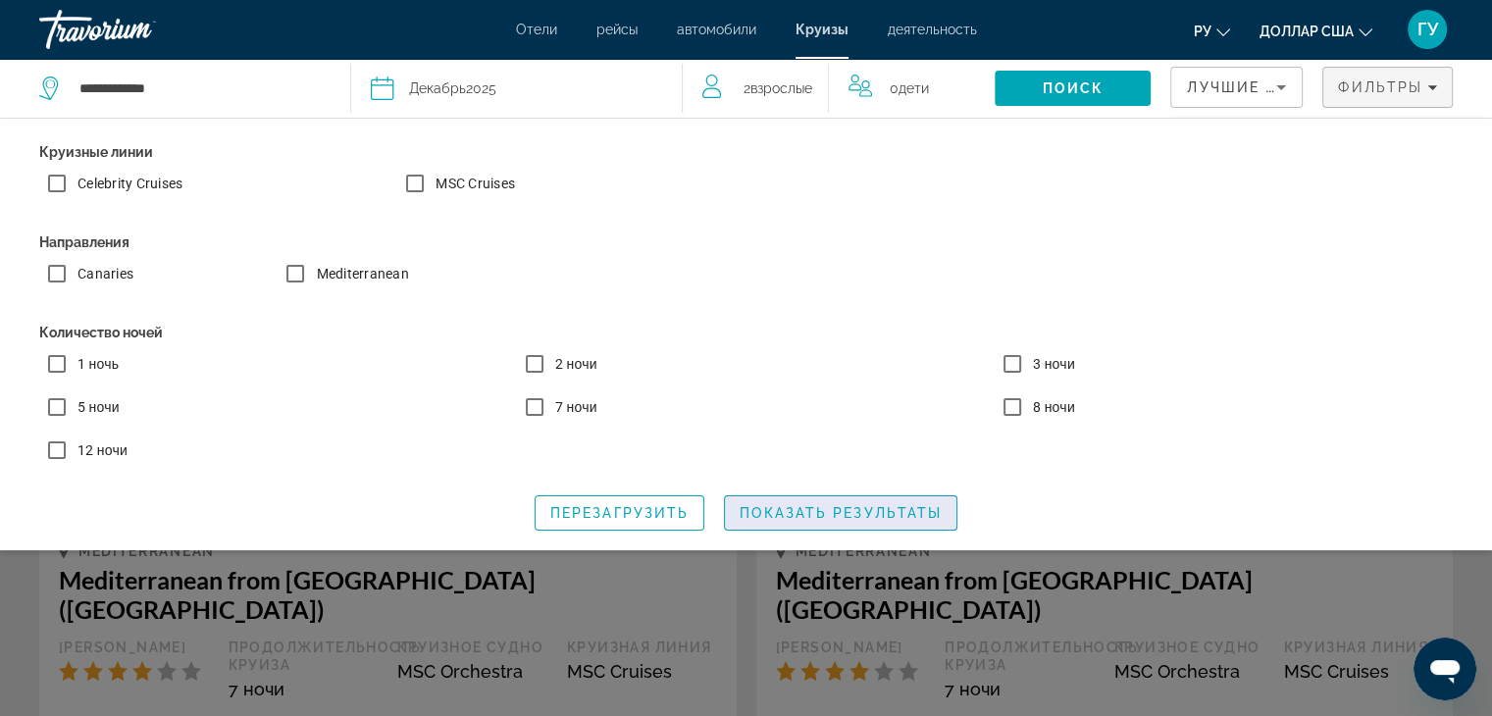
click at [828, 521] on span "Показать результаты" at bounding box center [841, 513] width 202 height 16
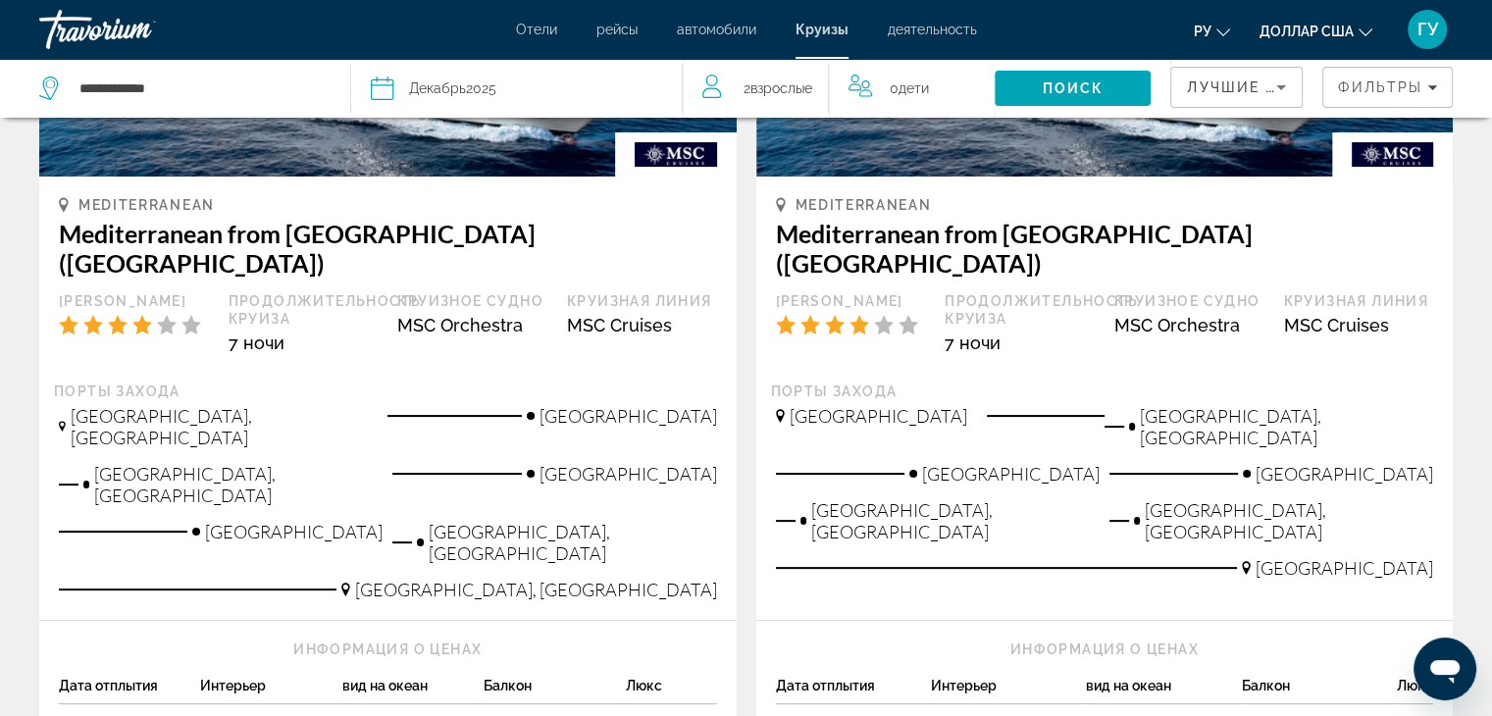
scroll to position [392, 0]
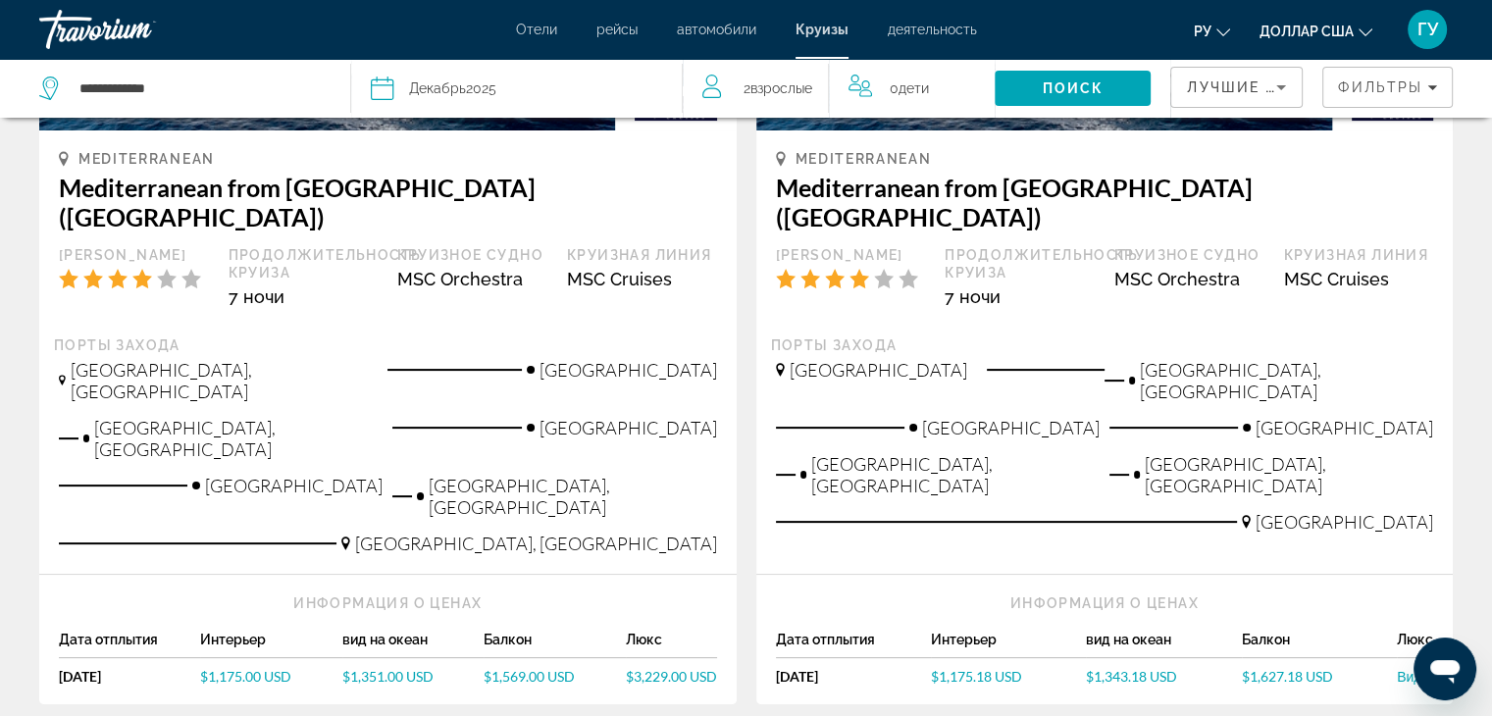
click at [239, 668] on span "$1,175.00 USD" at bounding box center [245, 676] width 91 height 17
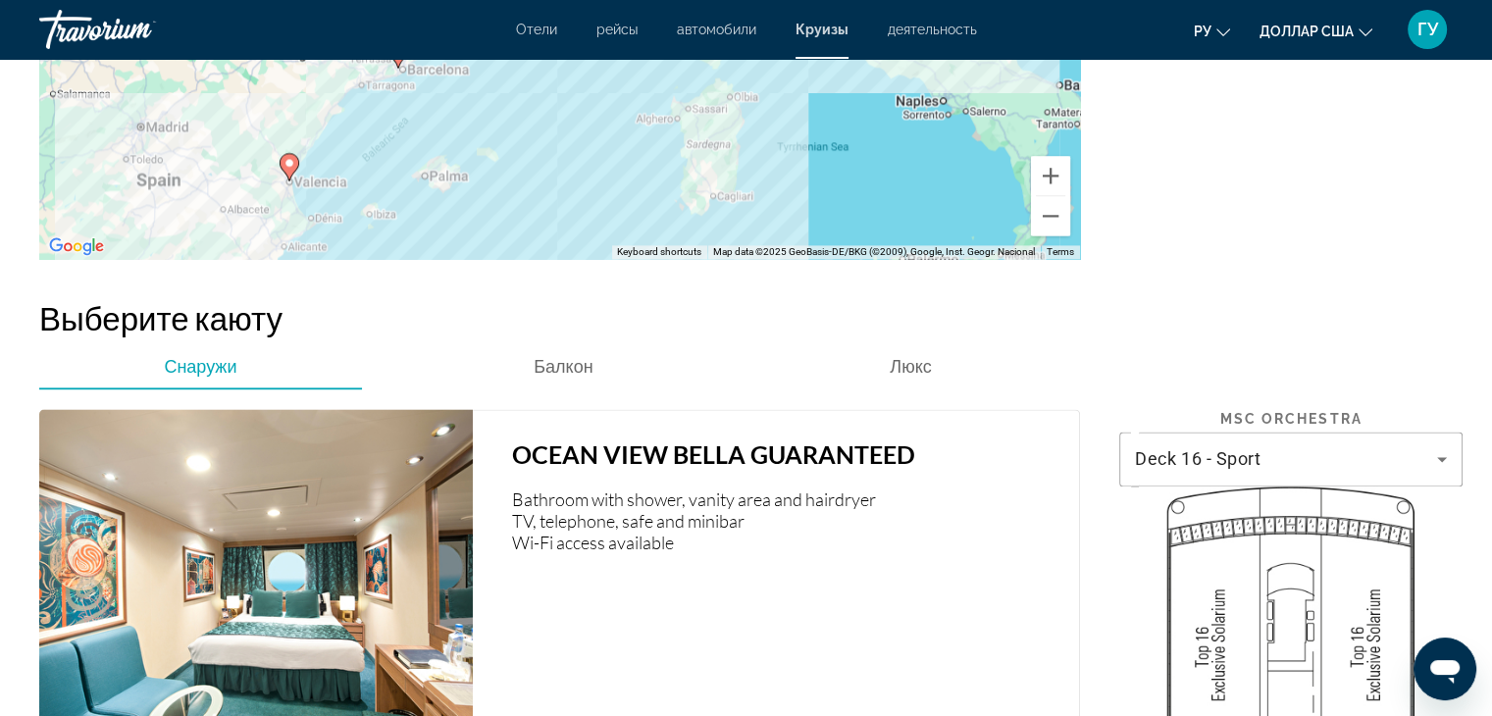
scroll to position [3041, 0]
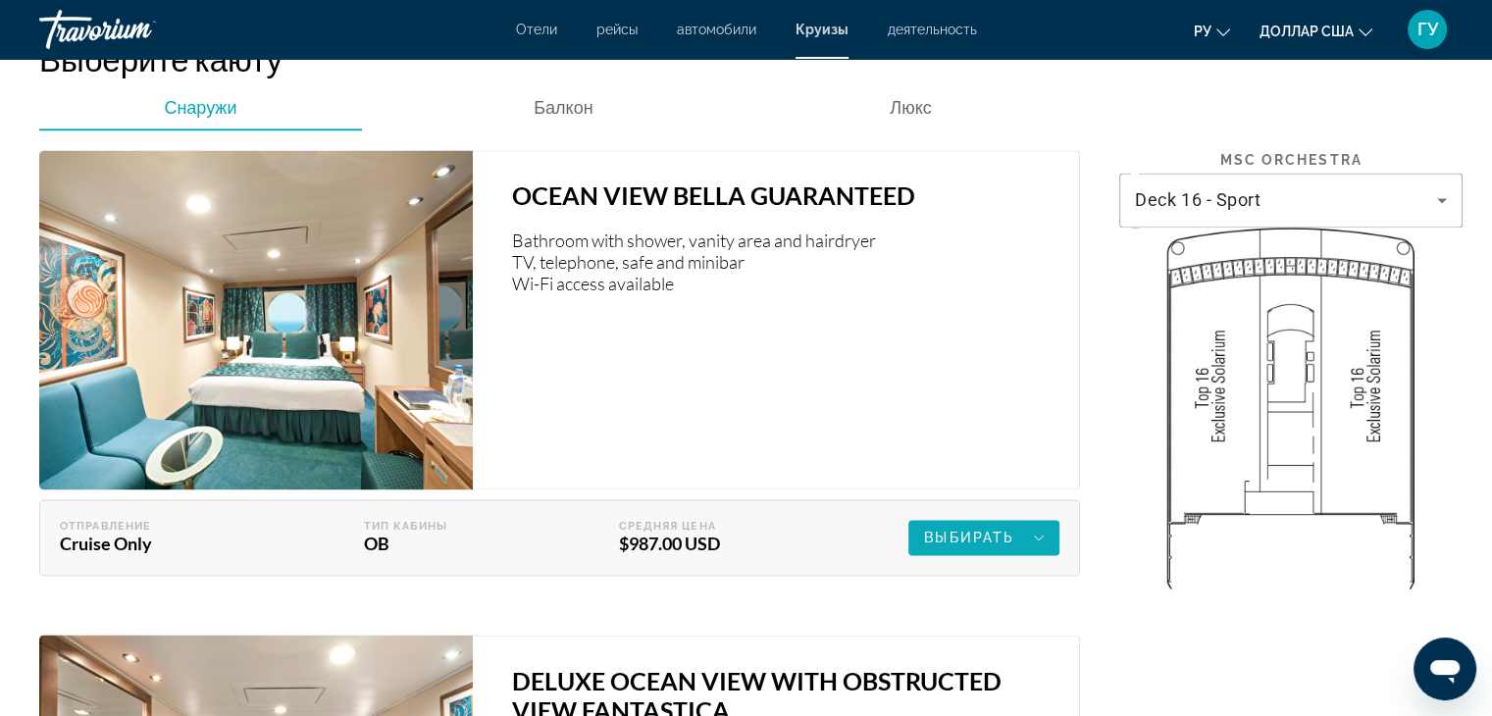
click at [1024, 526] on div "Выбирать" at bounding box center [984, 538] width 120 height 24
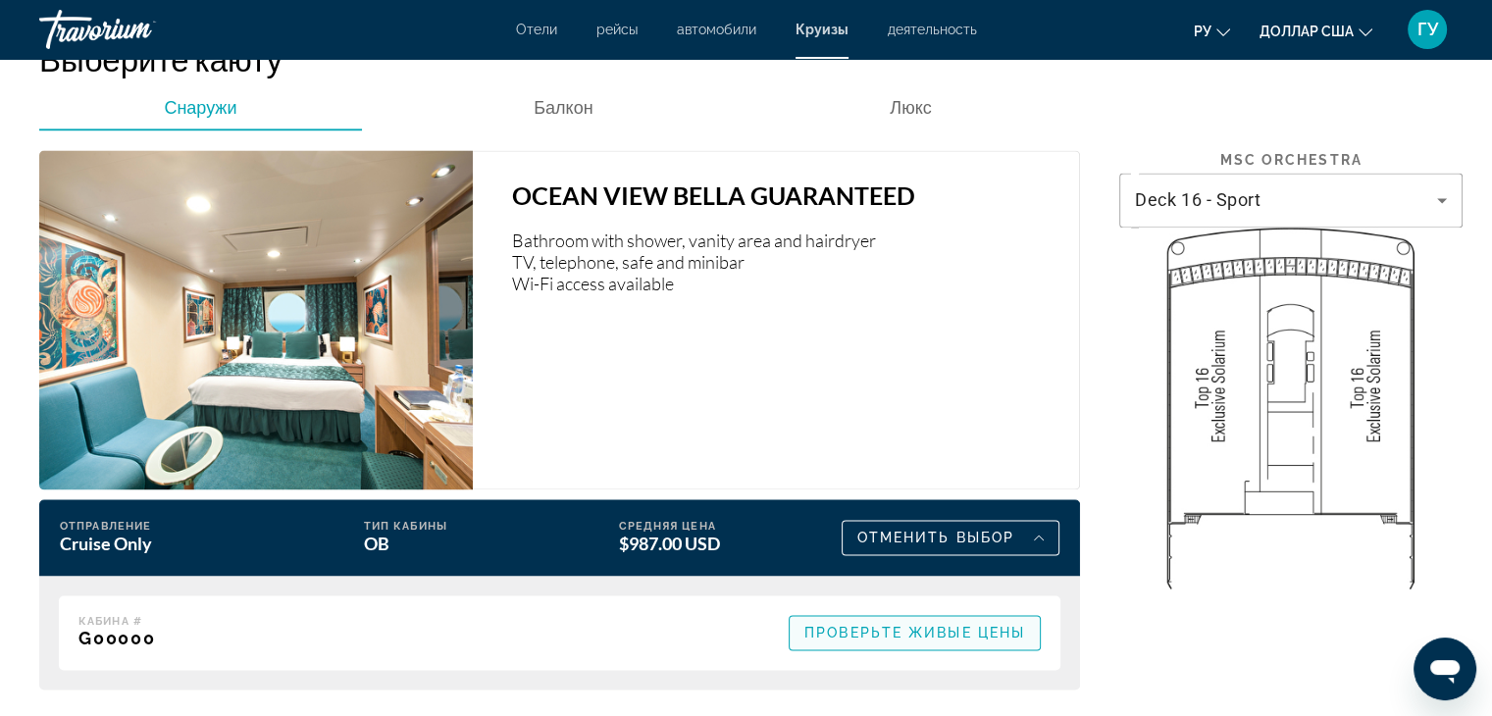
click at [913, 625] on span "Проверьте живые цены" at bounding box center [914, 633] width 221 height 16
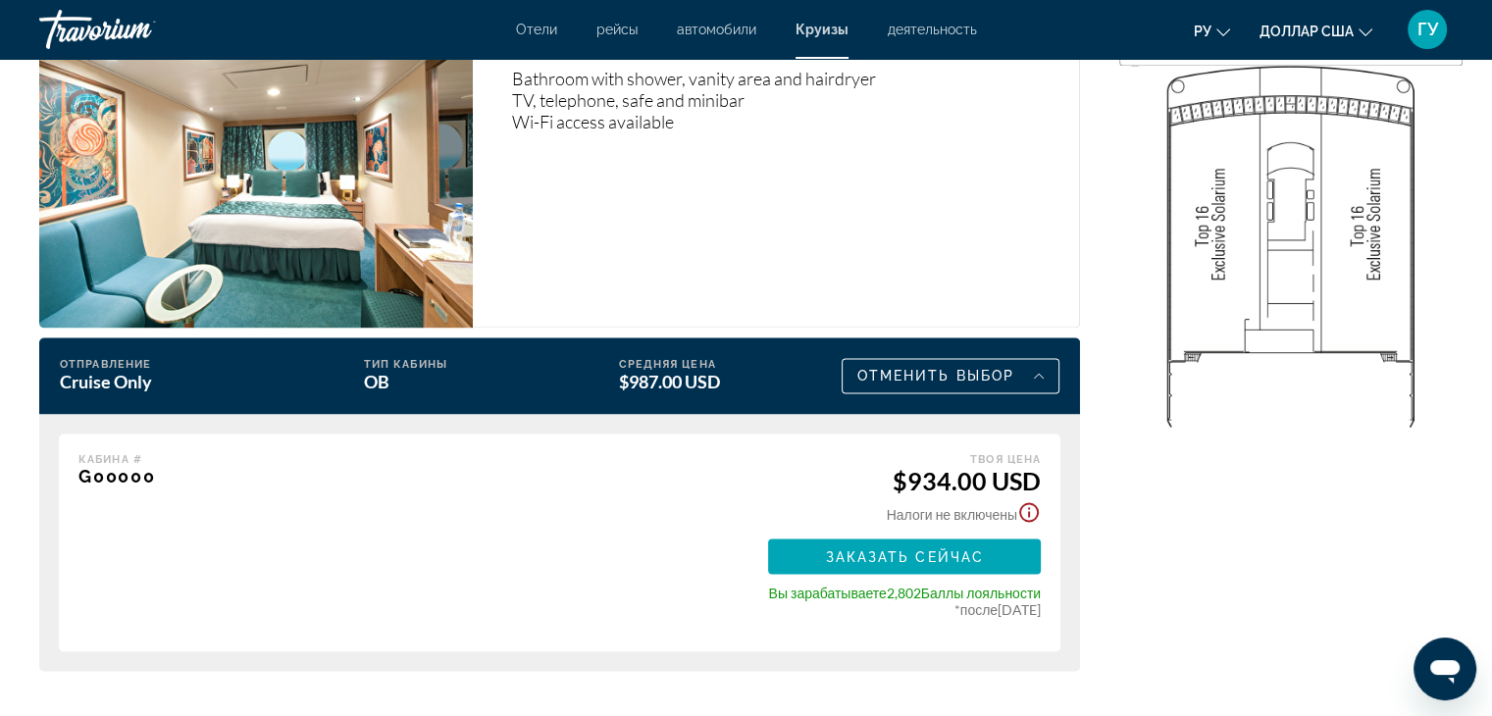
scroll to position [3237, 0]
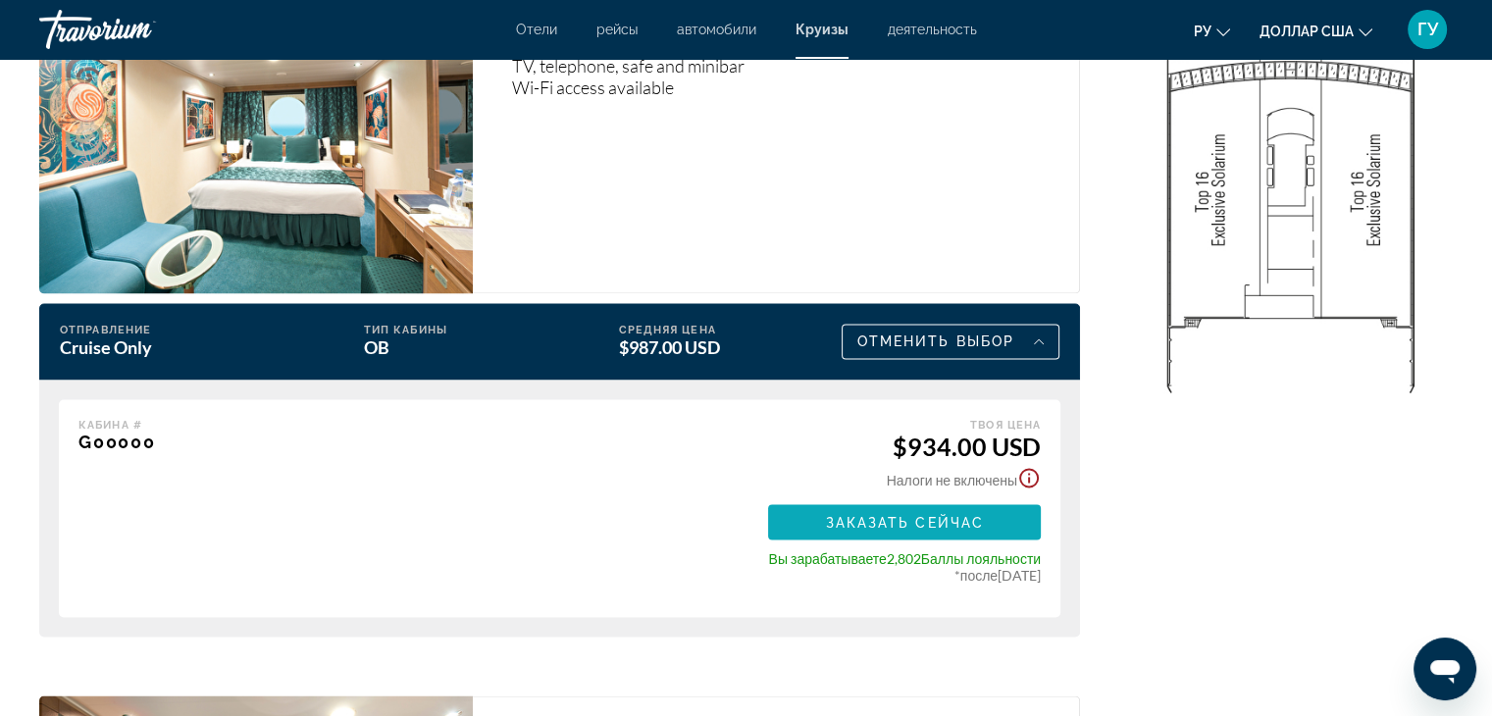
click at [957, 514] on span "Заказать сейчас" at bounding box center [904, 522] width 159 height 16
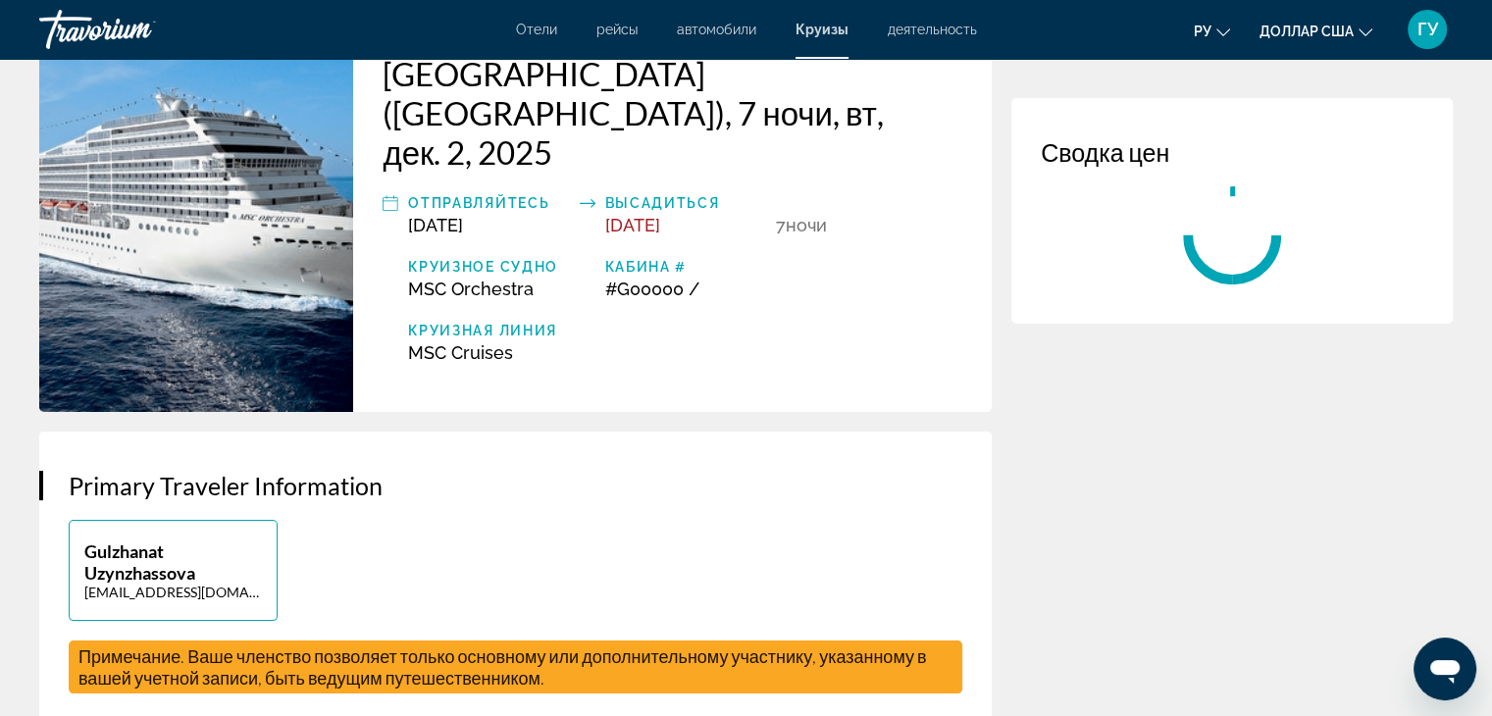
scroll to position [98, 0]
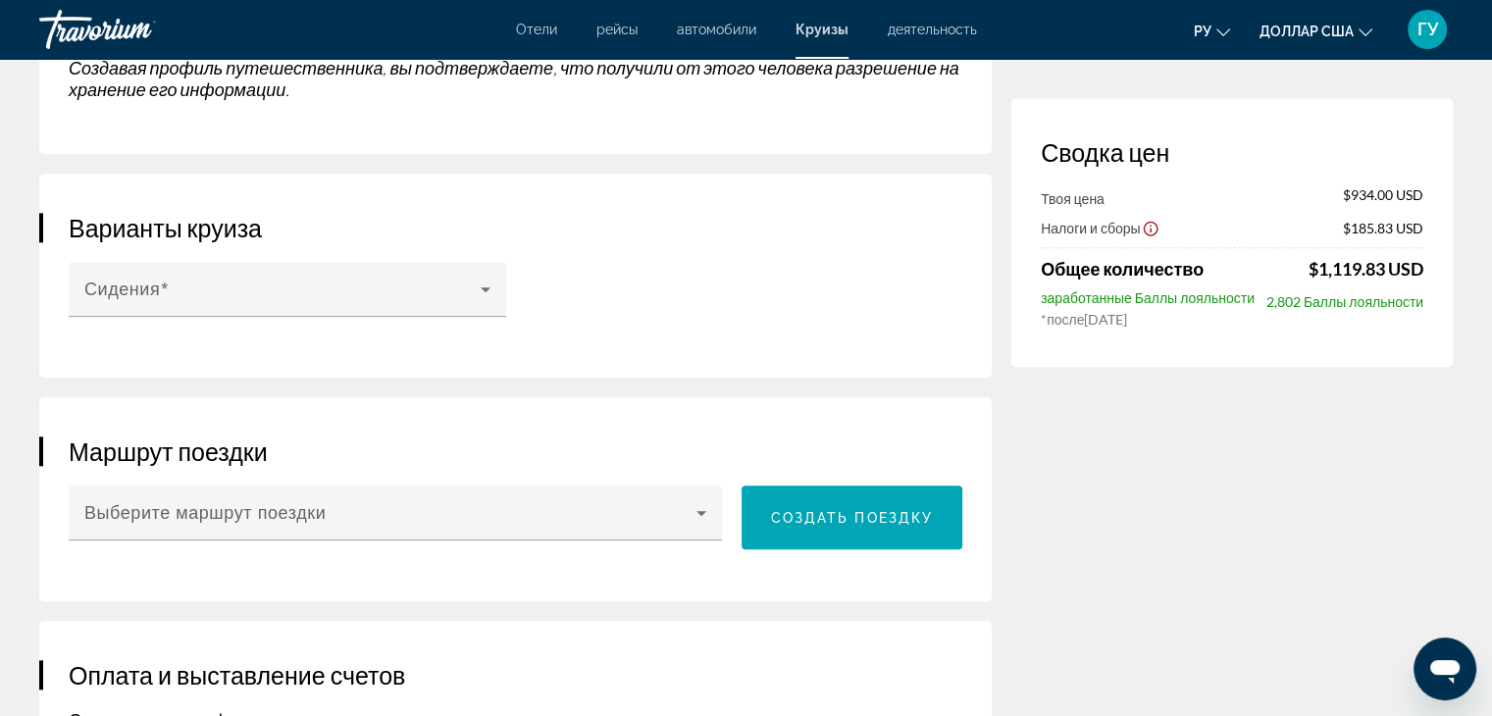
scroll to position [1962, 0]
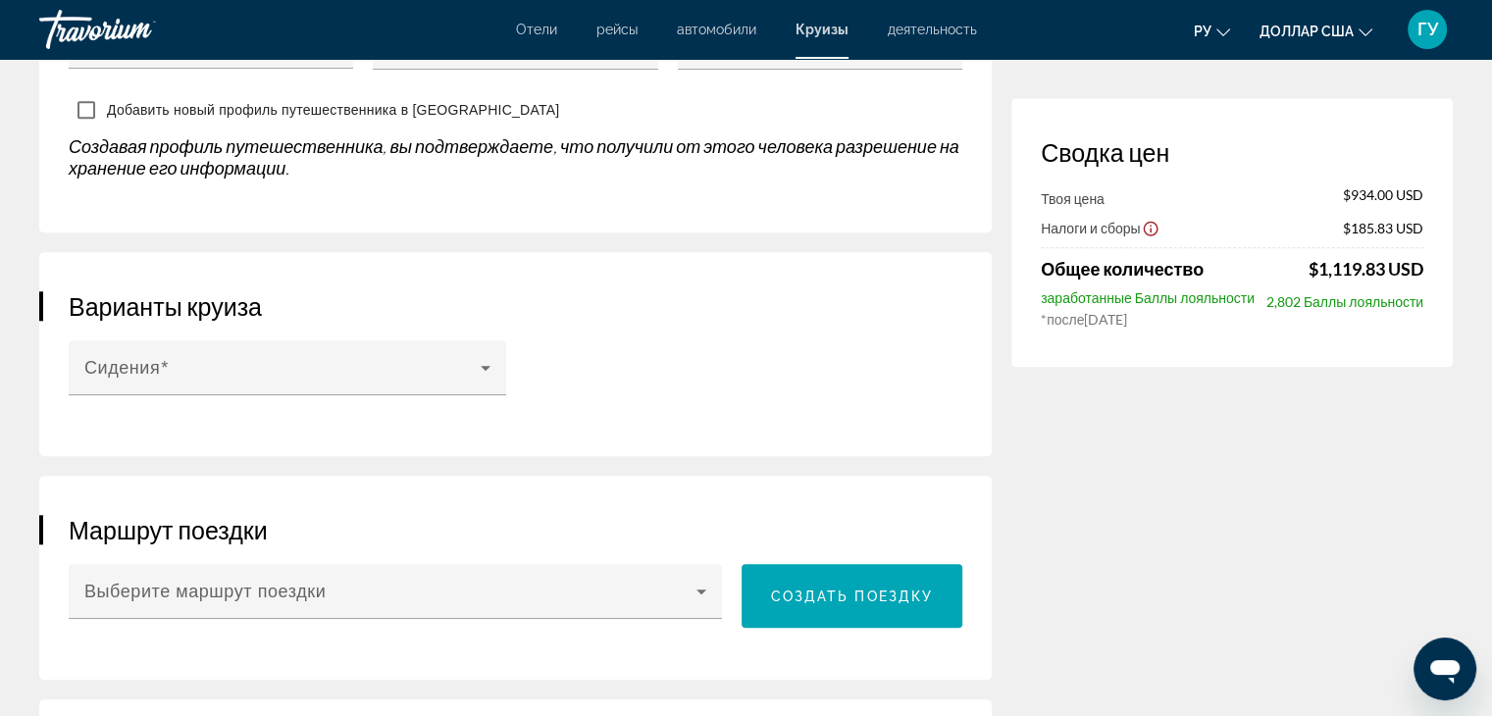
click at [1421, 28] on font "ГУ" at bounding box center [1428, 29] width 21 height 21
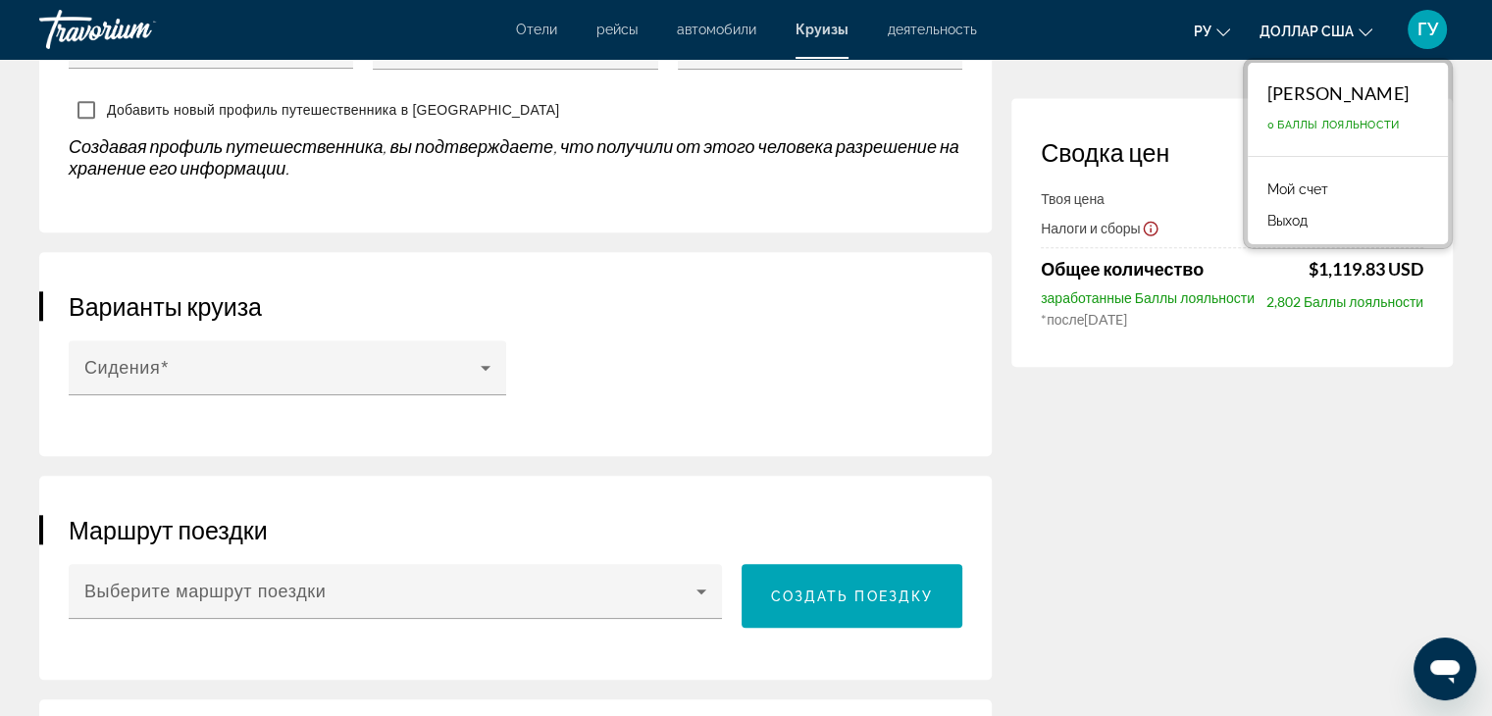
click at [1267, 193] on font "Мой счет" at bounding box center [1297, 189] width 61 height 16
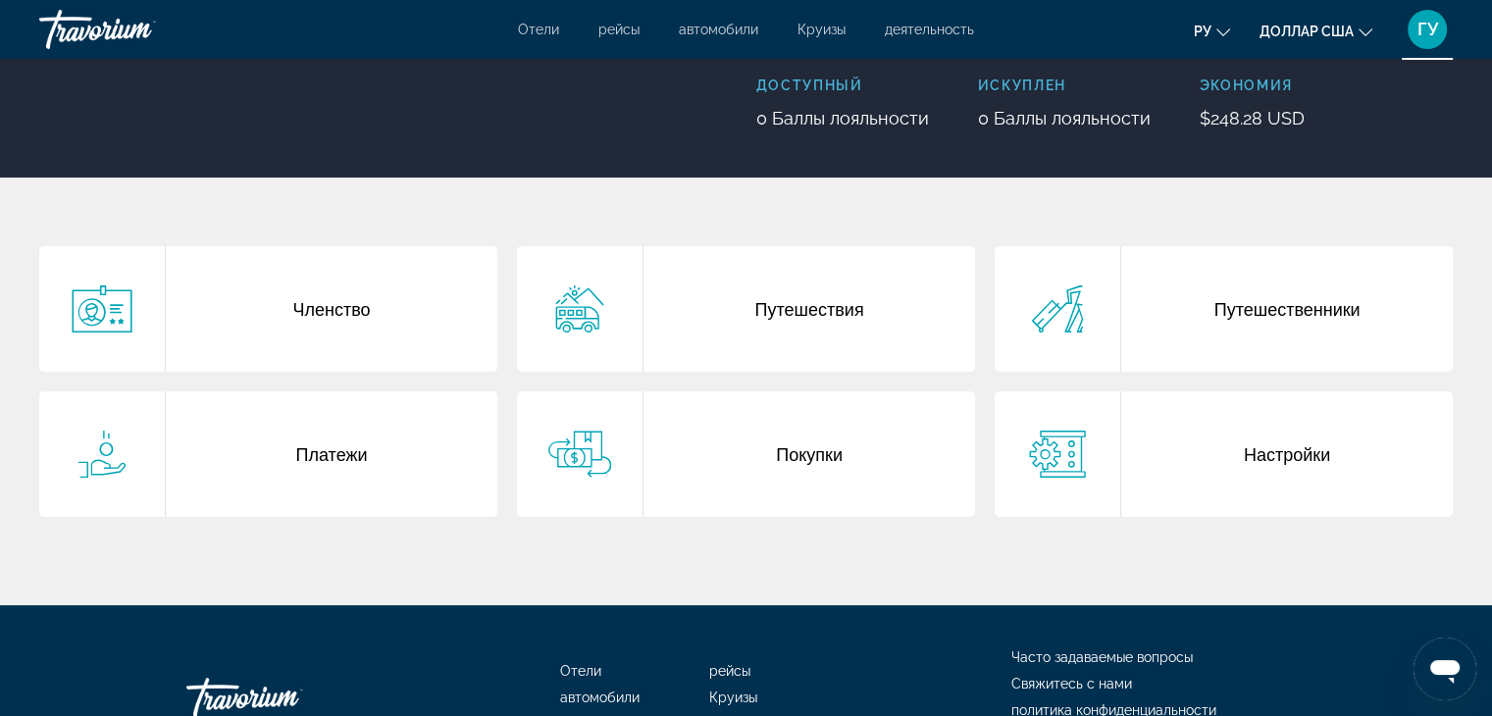
scroll to position [294, 0]
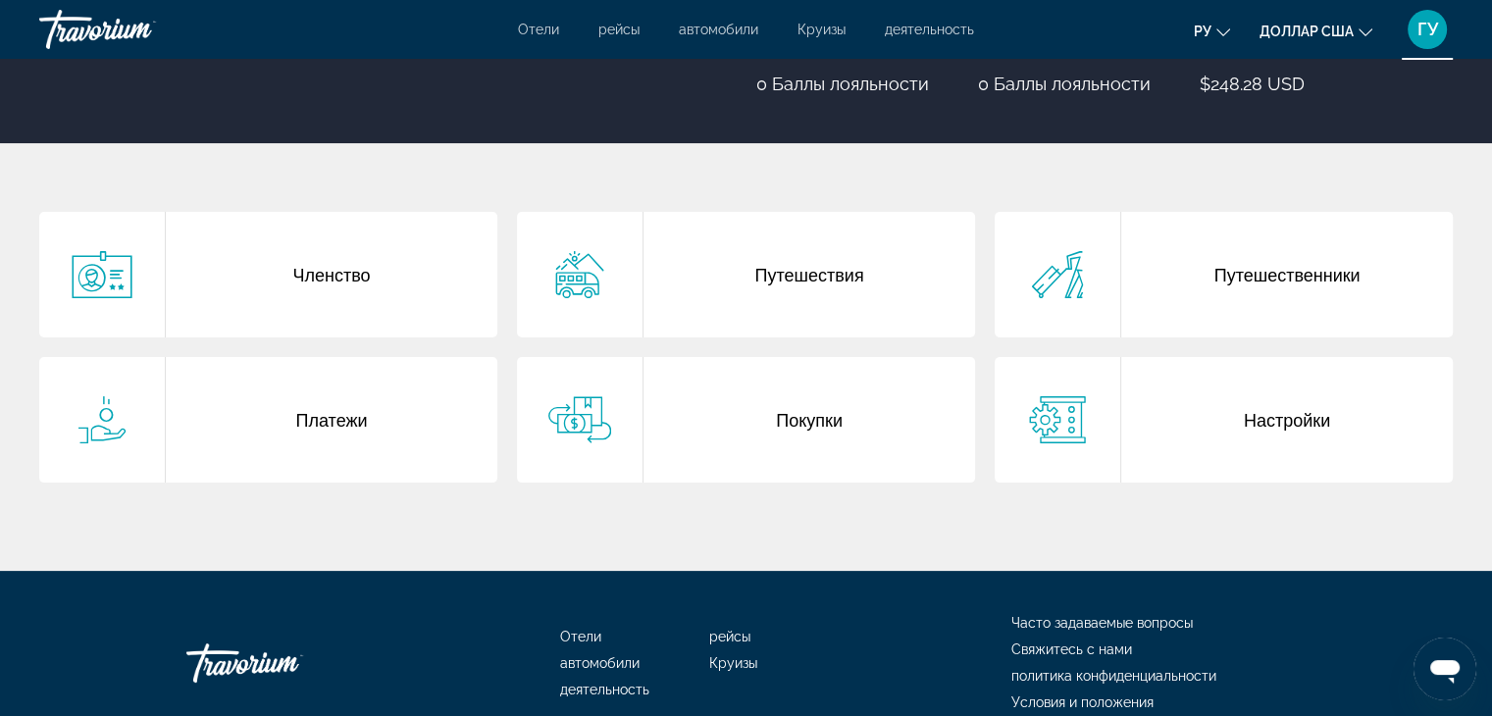
click at [818, 421] on div "Покупки" at bounding box center [810, 420] width 332 height 126
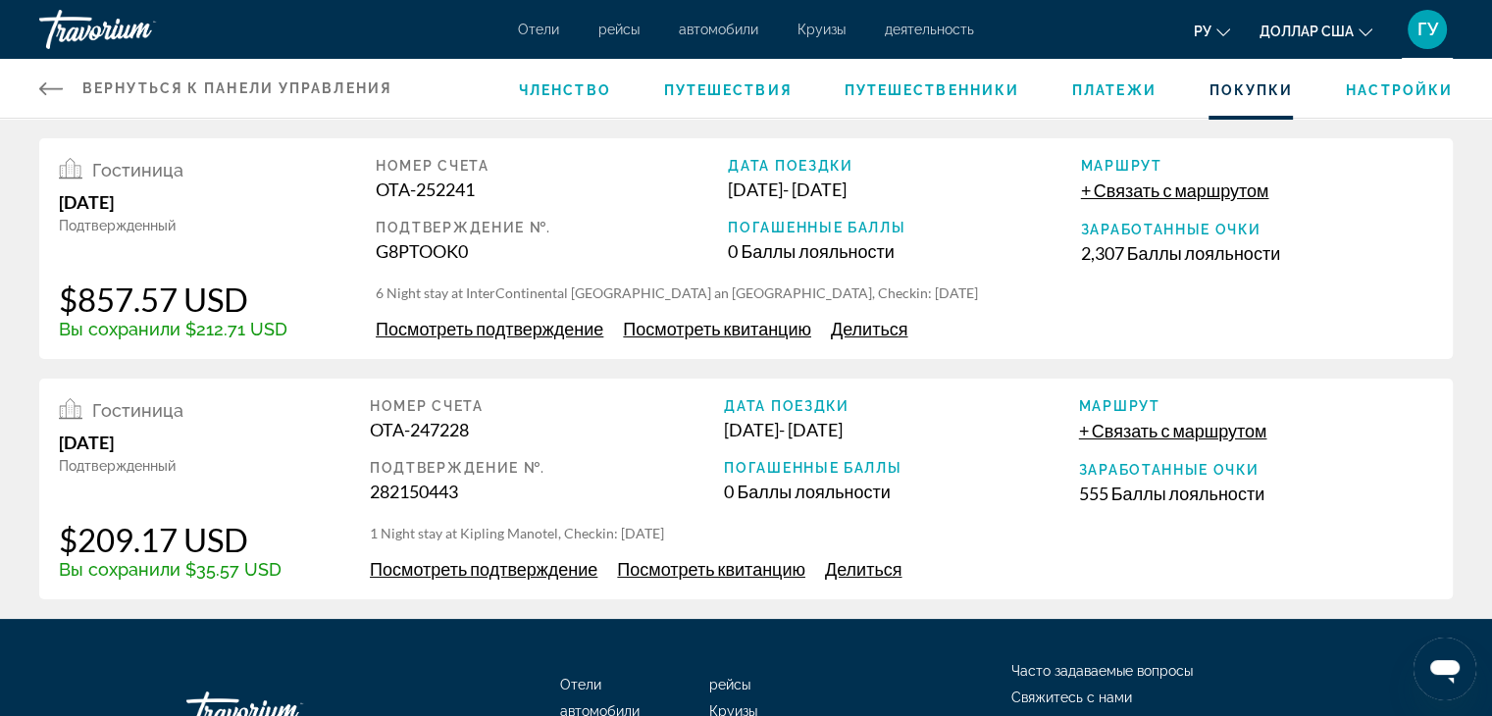
click at [727, 570] on span "Посмотреть квитанцию" at bounding box center [711, 569] width 188 height 22
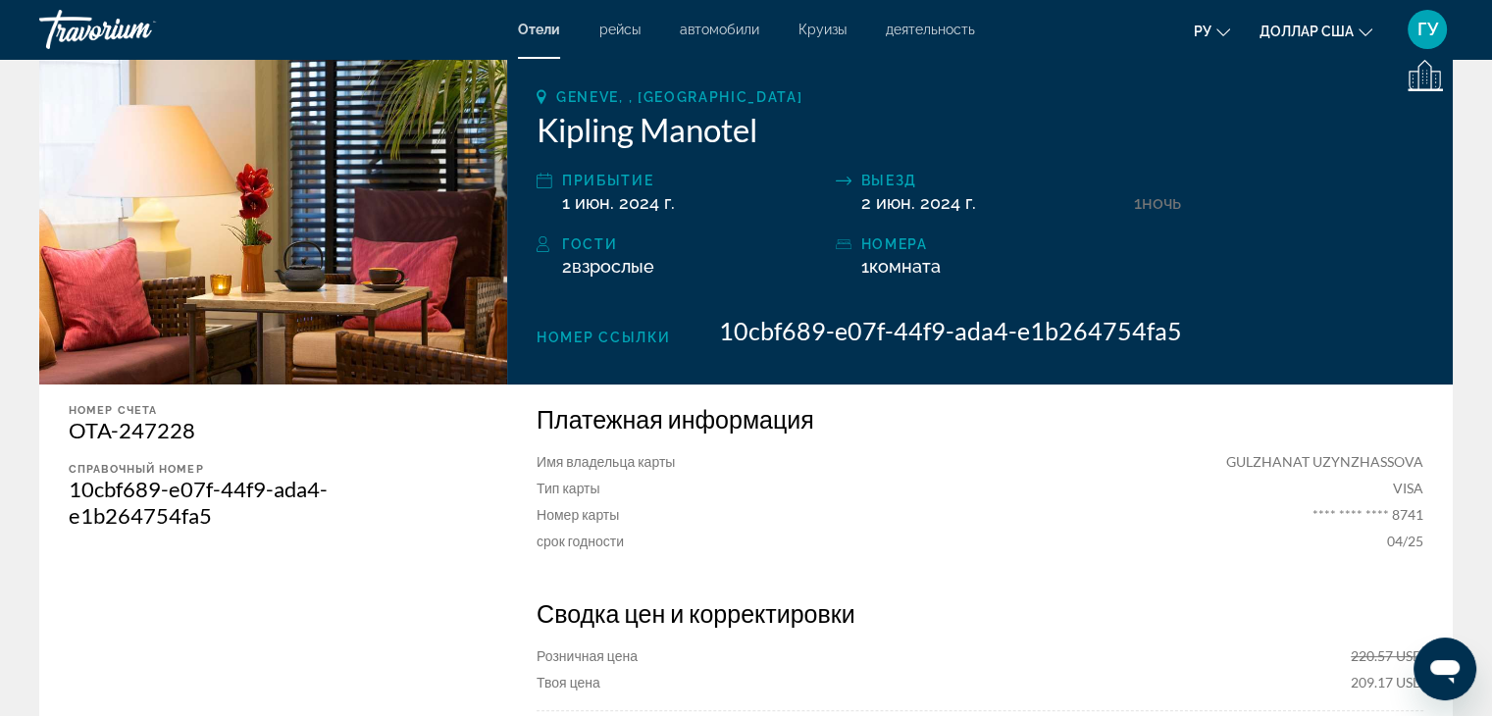
scroll to position [294, 0]
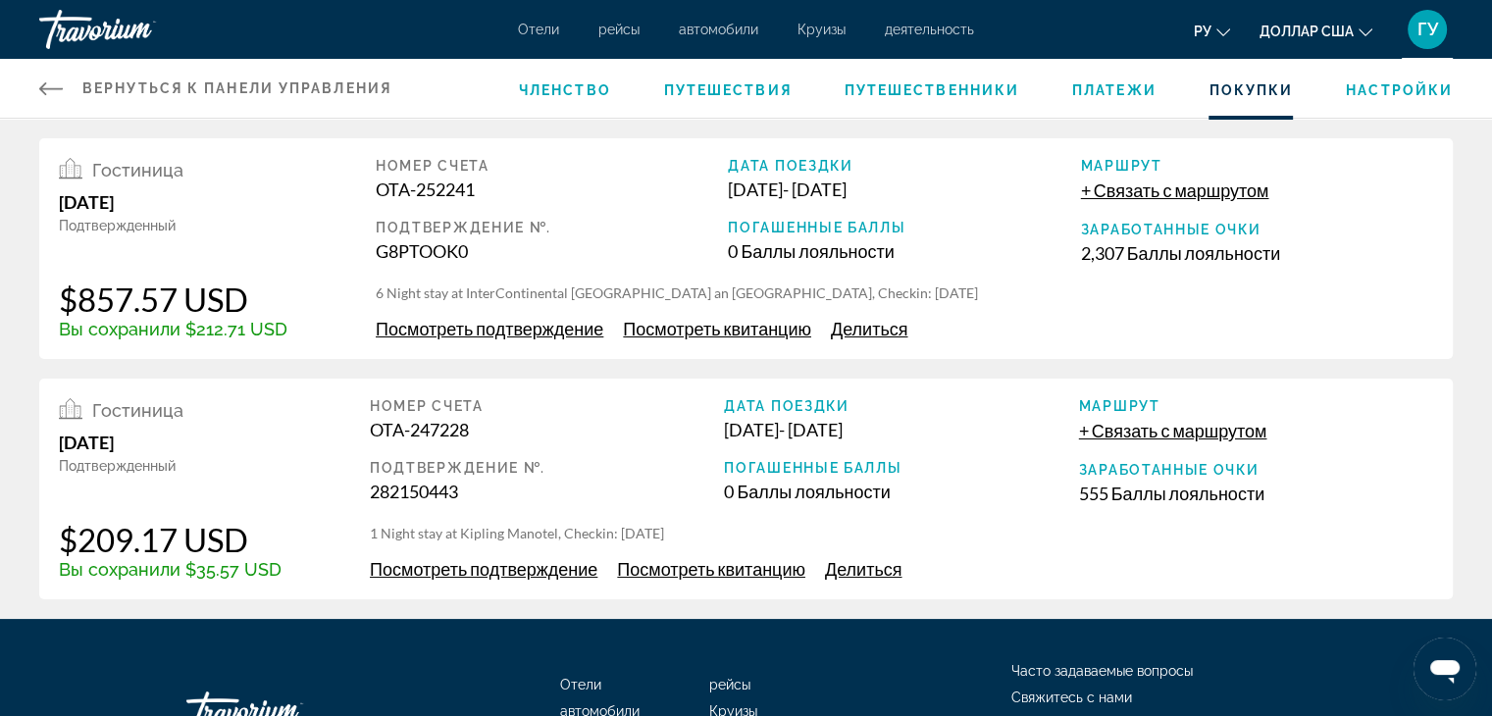
click at [456, 330] on span "Посмотреть подтверждение" at bounding box center [490, 329] width 228 height 22
click at [707, 327] on span "Посмотреть квитанцию" at bounding box center [717, 329] width 188 height 22
click at [562, 95] on span "Членство" at bounding box center [565, 90] width 92 height 16
